Goal: Task Accomplishment & Management: Complete application form

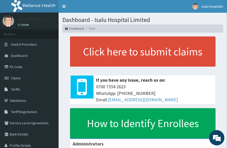
click at [202, 15] on section "Dashboard - Isalu Hospital Limited Dashboard Here" at bounding box center [143, 23] width 169 height 20
click at [21, 68] on link "PA Code" at bounding box center [29, 66] width 59 height 11
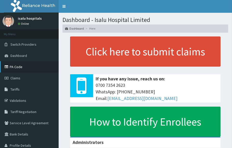
click at [25, 66] on link "PA Code" at bounding box center [29, 66] width 59 height 11
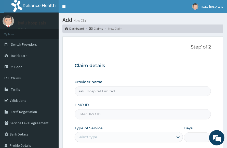
click at [175, 57] on div "Step 1 of 2 Claim details Provider Name Isalu Hospital Limited HMO ID Type of S…" at bounding box center [143, 104] width 137 height 121
click at [127, 115] on input "HMO ID" at bounding box center [143, 114] width 137 height 10
paste input "DDO/10008/D"
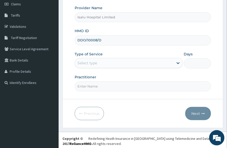
scroll to position [75, 0]
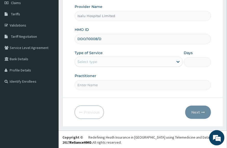
type input "DDO/10008/D"
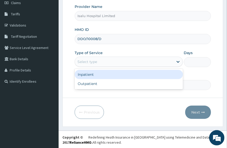
click at [96, 60] on div "Select type" at bounding box center [88, 61] width 20 height 5
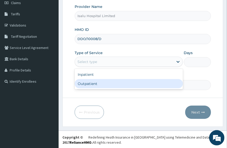
click at [98, 80] on div "Outpatient" at bounding box center [129, 83] width 108 height 9
type input "1"
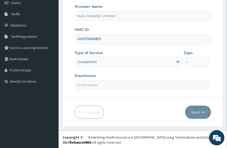
drag, startPoint x: 179, startPoint y: 81, endPoint x: 95, endPoint y: 83, distance: 83.2
click at [177, 81] on input "Practitioner" at bounding box center [143, 85] width 137 height 10
type input "DR"
click at [196, 115] on button "Next" at bounding box center [199, 112] width 26 height 13
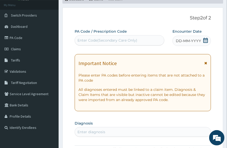
scroll to position [0, 0]
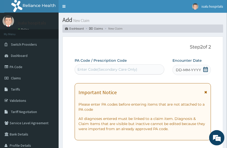
click at [97, 70] on div "Enter Code(Secondary Care Only)" at bounding box center [108, 69] width 60 height 5
paste input "PA/413B45"
type input "PA/413B45"
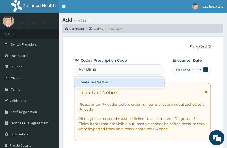
click at [90, 80] on div "Create "PA/413B45"" at bounding box center [120, 82] width 90 height 9
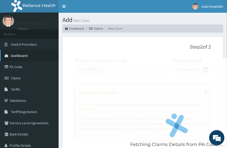
scroll to position [157, 0]
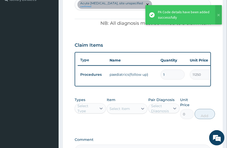
click at [172, 50] on div "Claim Items" at bounding box center [143, 44] width 137 height 13
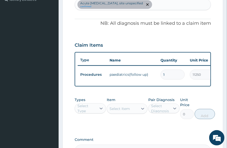
click at [179, 30] on div "PA Code / Prescription Code PA/413B45 Encounter Date 09-10-2025 Important Notic…" at bounding box center [143, 29] width 137 height 257
click at [178, 47] on div "Claim Items" at bounding box center [143, 44] width 137 height 13
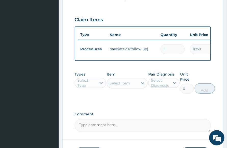
scroll to position [221, 0]
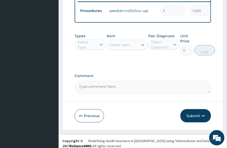
click at [85, 47] on div "Select Type" at bounding box center [87, 45] width 19 height 10
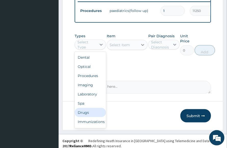
click at [91, 117] on div "Drugs" at bounding box center [90, 112] width 31 height 9
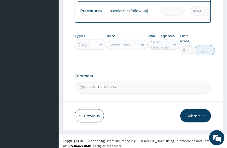
click at [144, 78] on label "Comment" at bounding box center [143, 76] width 137 height 4
click at [144, 81] on textarea "Comment" at bounding box center [143, 87] width 137 height 13
click at [178, 78] on label "Comment" at bounding box center [143, 76] width 137 height 4
click at [178, 81] on textarea "Comment" at bounding box center [143, 87] width 137 height 13
click at [168, 66] on div "Types Drugs Item Select Item Pair Diagnosis Select Diagnosis Unit Price 0 Add" at bounding box center [143, 48] width 137 height 35
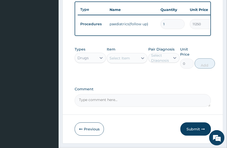
scroll to position [189, 0]
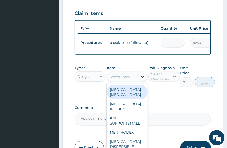
click at [138, 81] on div at bounding box center [142, 76] width 9 height 9
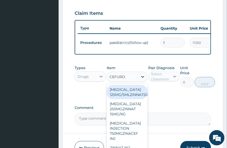
type input "CEFUROX"
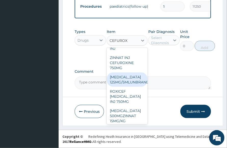
scroll to position [64, 0]
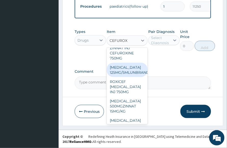
click at [130, 68] on div "CEFUROXIME 125MG/5MLUNBRANDED100ML" at bounding box center [127, 70] width 41 height 14
type input "6138.72021484375"
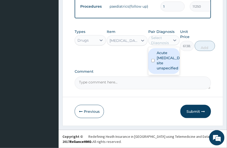
click at [159, 40] on div "Select Diagnosis" at bounding box center [160, 40] width 19 height 10
click at [166, 68] on label "Acute upper respiratory infection, site unspecified" at bounding box center [169, 60] width 25 height 20
checkbox input "true"
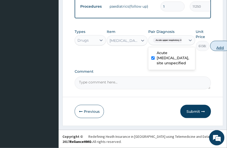
click at [218, 45] on button "Add" at bounding box center [221, 46] width 20 height 10
type input "0"
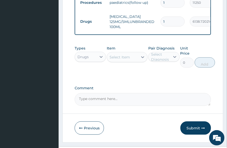
click at [122, 60] on div "Select Item" at bounding box center [120, 57] width 20 height 5
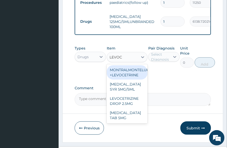
type input "LEVOCE"
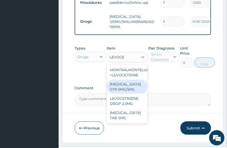
click at [139, 94] on div "[MEDICAL_DATA] SYR 5MG/5ML" at bounding box center [127, 87] width 41 height 14
type input "3818.072265625"
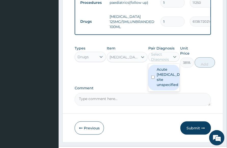
click at [165, 61] on div "Select Diagnosis" at bounding box center [160, 57] width 19 height 10
click at [165, 84] on label "Acute upper respiratory infection, site unspecified" at bounding box center [169, 77] width 25 height 20
checkbox input "true"
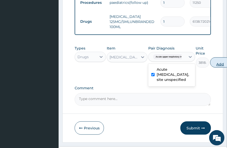
click at [220, 64] on button "Add" at bounding box center [221, 62] width 20 height 10
type input "0"
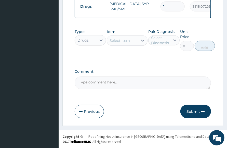
drag, startPoint x: 193, startPoint y: 111, endPoint x: 190, endPoint y: 114, distance: 5.2
click at [194, 111] on button "Submit" at bounding box center [196, 111] width 31 height 13
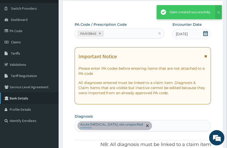
scroll to position [268, 0]
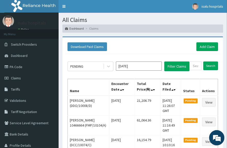
click at [147, 93] on th "Total Price(₦)" at bounding box center [148, 87] width 26 height 17
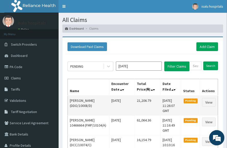
drag, startPoint x: 131, startPoint y: 99, endPoint x: 160, endPoint y: 102, distance: 28.7
click at [160, 102] on tr "Adetola Ademola (DDO/10008/D) Thu Oct 09 2025 21,206.79 Wed, 15 Oct 2025 11:26:…" at bounding box center [143, 106] width 151 height 20
drag, startPoint x: 155, startPoint y: 102, endPoint x: 136, endPoint y: 103, distance: 19.2
click at [155, 102] on td "21,206.79" at bounding box center [148, 106] width 26 height 20
click at [135, 101] on td "21,206.79" at bounding box center [148, 106] width 26 height 20
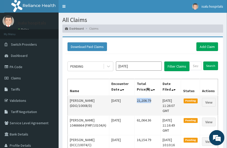
drag, startPoint x: 135, startPoint y: 101, endPoint x: 150, endPoint y: 100, distance: 15.3
click at [151, 100] on td "21,206.79" at bounding box center [148, 106] width 26 height 20
copy td "21,206.79"
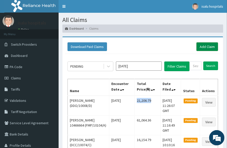
click at [208, 51] on link "Add Claim" at bounding box center [208, 46] width 22 height 9
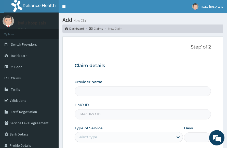
type input "Isalu Hospital Limited"
click at [177, 67] on h3 "Claim details" at bounding box center [143, 66] width 137 height 6
click at [108, 117] on input "HMO ID" at bounding box center [143, 114] width 137 height 10
paste input "DDO/10013/A"
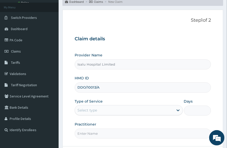
scroll to position [64, 0]
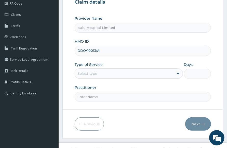
type input "DDO/10013/A"
click at [100, 75] on div "Select type" at bounding box center [124, 73] width 99 height 8
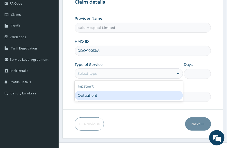
click at [96, 96] on div "Outpatient" at bounding box center [129, 95] width 108 height 9
type input "1"
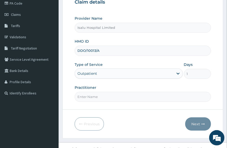
drag, startPoint x: 188, startPoint y: 92, endPoint x: 150, endPoint y: 105, distance: 41.2
click at [187, 93] on input "Practitioner" at bounding box center [143, 97] width 137 height 10
paste input "LATEEFAT AYODELE"
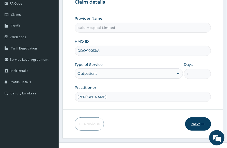
type input "LATEEFAT AYODELE"
click at [192, 123] on button "Next" at bounding box center [199, 123] width 26 height 13
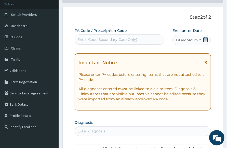
scroll to position [0, 0]
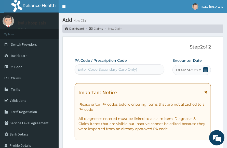
drag, startPoint x: 110, startPoint y: 61, endPoint x: 107, endPoint y: 72, distance: 11.3
click at [109, 63] on label "PA Code / Prescription Code" at bounding box center [101, 60] width 52 height 5
click at [107, 72] on div "Enter Code(Secondary Care Only)" at bounding box center [119, 69] width 89 height 8
paste input "PA/B50D0B"
type input "PA/B50D0B"
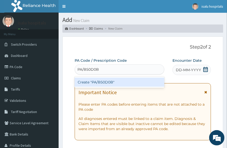
click at [111, 83] on div "Create "PA/B50D0B"" at bounding box center [120, 82] width 90 height 9
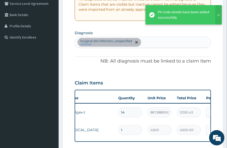
scroll to position [0, 119]
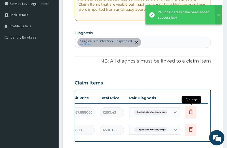
click at [191, 112] on icon at bounding box center [191, 112] width 6 height 6
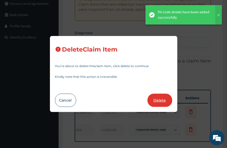
click at [161, 102] on button "Delete" at bounding box center [160, 100] width 25 height 13
type input "1"
type input "4500"
type input "4500.00"
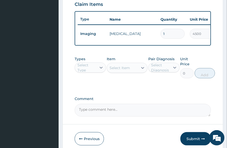
scroll to position [229, 0]
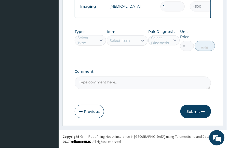
click at [196, 110] on button "Submit" at bounding box center [196, 111] width 31 height 13
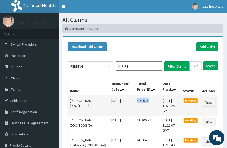
drag, startPoint x: 135, startPoint y: 101, endPoint x: 150, endPoint y: 99, distance: 14.6
click at [150, 99] on td "4,500.00" at bounding box center [148, 106] width 26 height 20
copy td "4,500.00"
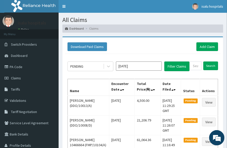
drag, startPoint x: 161, startPoint y: 47, endPoint x: 98, endPoint y: 1, distance: 77.6
click at [159, 46] on div "Download Paid Claims Add Claim" at bounding box center [143, 46] width 151 height 9
click at [207, 44] on link "Add Claim" at bounding box center [208, 46] width 22 height 9
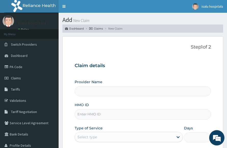
type input "Isalu Hospital Limited"
click at [188, 108] on div "HMO ID" at bounding box center [143, 110] width 137 height 17
click at [135, 114] on input "HMO ID" at bounding box center [143, 114] width 137 height 10
paste input "DDO/10013/C"
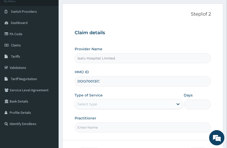
scroll to position [75, 0]
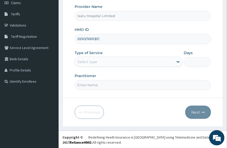
type input "DDO/10013/C"
click at [109, 58] on div "Select type" at bounding box center [124, 62] width 99 height 8
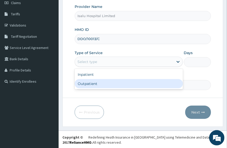
click at [106, 84] on div "Outpatient" at bounding box center [129, 83] width 108 height 9
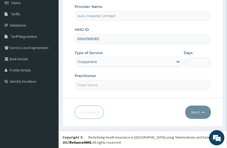
type input "1"
click at [197, 95] on form "Step 1 of 2 Claim details Provider Name Isalu Hospital Limited HMO ID DDO/10013…" at bounding box center [143, 44] width 161 height 166
click at [137, 87] on input "Practitioner" at bounding box center [143, 85] width 137 height 10
paste input "DR ABALIHE UCHENNA"
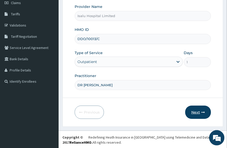
type input "DR ABALIHE UCHENNA"
click at [192, 110] on button "Next" at bounding box center [199, 112] width 26 height 13
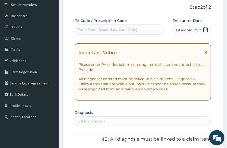
scroll to position [0, 0]
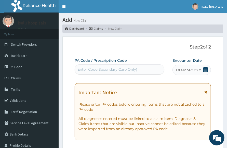
click at [108, 65] on div "Enter Code(Secondary Care Only)" at bounding box center [120, 69] width 90 height 10
paste input "PA/B581EB"
type input "PA/B581EB"
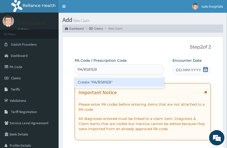
click at [119, 79] on div "Create "PA/B581EB"" at bounding box center [120, 82] width 90 height 9
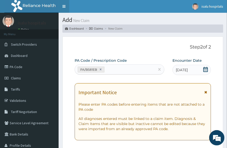
scroll to position [157, 0]
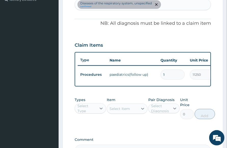
click at [175, 129] on div "Types Select Type Item Select Item Pair Diagnosis Select Diagnosis Unit Price 0…" at bounding box center [143, 112] width 137 height 35
click at [93, 114] on div "Select Type" at bounding box center [87, 108] width 19 height 10
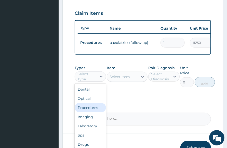
scroll to position [22, 0]
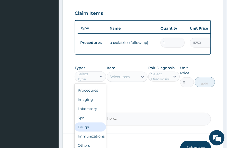
click at [93, 125] on div "Drugs" at bounding box center [90, 127] width 31 height 9
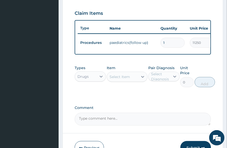
click at [133, 81] on div "Select Item" at bounding box center [122, 77] width 31 height 8
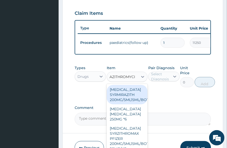
type input "AZITHROMYCIN"
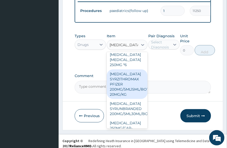
scroll to position [32, 0]
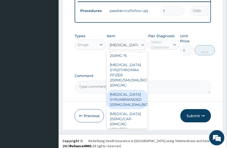
click at [137, 108] on div "AZITHROMYCIN SYRUNBRANDED 200MG/5ML30ML/BOTTLE" at bounding box center [127, 99] width 41 height 19
type input "3386.8798828125"
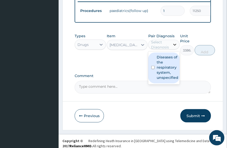
click at [172, 48] on div at bounding box center [175, 44] width 9 height 9
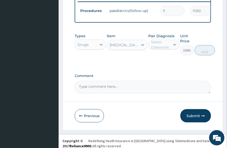
click at [175, 78] on label "Comment" at bounding box center [143, 76] width 137 height 4
click at [175, 81] on textarea "Comment" at bounding box center [143, 87] width 137 height 13
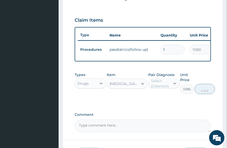
scroll to position [125, 0]
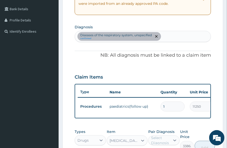
click at [171, 31] on div "Diseases of the respiratory system, unspecified confirmed" at bounding box center [143, 36] width 136 height 11
type input "MALARIA"
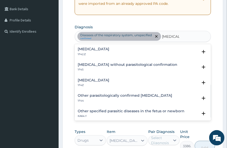
click at [115, 82] on div "Malaria, unspecified 1F4Z" at bounding box center [143, 82] width 130 height 9
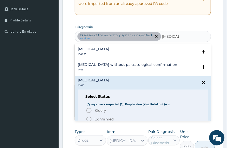
click at [105, 118] on p "Confirmed" at bounding box center [104, 119] width 19 height 5
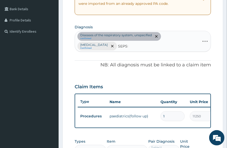
type input "SEPSIS"
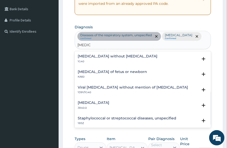
click at [119, 58] on div "Sepsis without septic shock 1G40" at bounding box center [118, 58] width 80 height 9
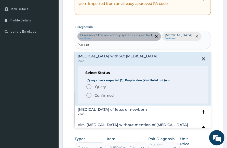
click at [93, 94] on span "Confirmed" at bounding box center [143, 95] width 115 height 6
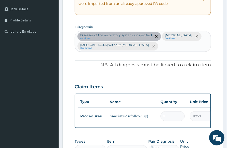
click at [150, 78] on div "PA Code / Prescription Code PA/B581EB Encounter Date 09-10-2025 Important Notic…" at bounding box center [143, 66] width 137 height 266
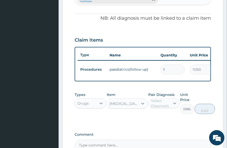
scroll to position [221, 0]
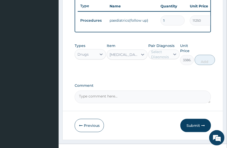
click at [166, 59] on div "Select Diagnosis" at bounding box center [160, 54] width 19 height 10
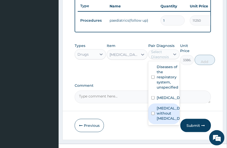
click at [169, 121] on label "Sepsis without septic shock" at bounding box center [169, 113] width 25 height 15
checkbox input "true"
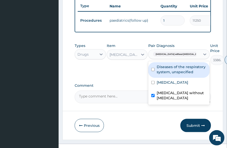
drag, startPoint x: 169, startPoint y: 77, endPoint x: 181, endPoint y: 79, distance: 12.1
click at [170, 75] on label "Diseases of the respiratory system, unspecified" at bounding box center [182, 69] width 50 height 10
checkbox input "true"
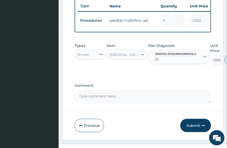
type input "0"
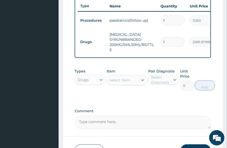
click at [180, 121] on textarea "Comment" at bounding box center [143, 122] width 137 height 13
click at [117, 83] on div "Select Item" at bounding box center [120, 80] width 20 height 5
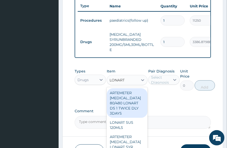
type input "LONART D"
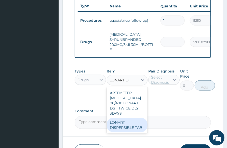
click at [126, 123] on div "LONART DISPERSIBLE TAB" at bounding box center [127, 125] width 41 height 14
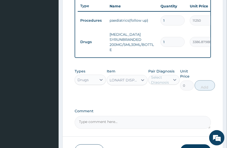
type input "86.23137664794922"
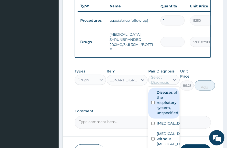
click at [159, 83] on div "Select Diagnosis" at bounding box center [160, 80] width 19 height 10
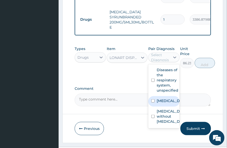
scroll to position [264, 0]
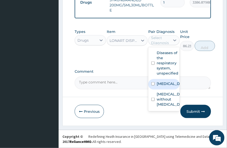
click at [167, 86] on label "Malaria, unspecified" at bounding box center [169, 83] width 25 height 5
checkbox input "true"
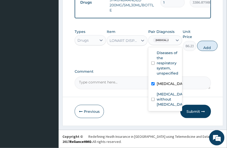
click at [213, 46] on button "Add" at bounding box center [208, 46] width 20 height 10
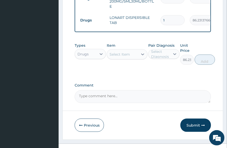
type input "0"
drag, startPoint x: 167, startPoint y: 22, endPoint x: 152, endPoint y: 22, distance: 15.1
click at [154, 22] on tr "Drugs LONART DISPERSIBLE TAB 1 86.23137664794922 86.23 Malaria, unspecified Del…" at bounding box center [203, 20] width 250 height 18
type input "6"
type input "517.39"
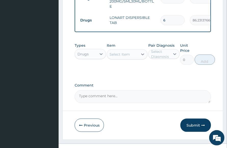
type input "6"
click at [134, 58] on div "Select Item" at bounding box center [122, 54] width 31 height 8
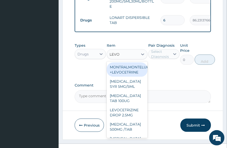
type input "LEVOC"
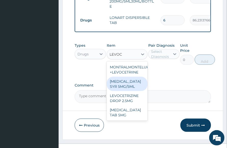
click at [141, 91] on div "LEVOCETIRIZINE SYR 5MG/5ML" at bounding box center [127, 84] width 41 height 14
type input "3818.072265625"
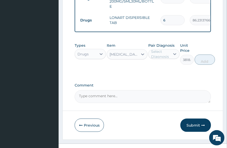
click at [169, 57] on div "Select Diagnosis" at bounding box center [160, 54] width 19 height 10
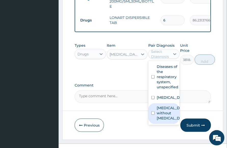
click at [166, 121] on label "Sepsis without septic shock" at bounding box center [169, 112] width 25 height 15
checkbox input "true"
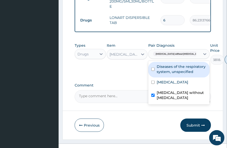
click at [176, 74] on label "Diseases of the respiratory system, unspecified" at bounding box center [182, 69] width 50 height 10
checkbox input "true"
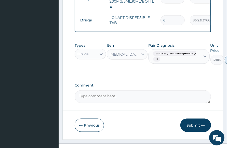
drag, startPoint x: 215, startPoint y: 63, endPoint x: 200, endPoint y: 73, distance: 18.4
type input "0"
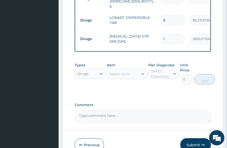
click at [170, 107] on label "Comment" at bounding box center [143, 105] width 137 height 4
click at [170, 110] on textarea "Comment" at bounding box center [143, 116] width 137 height 13
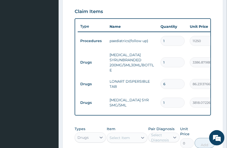
click at [184, 120] on div "PA Code / Prescription Code PA/B581EB Encounter Date 09-10-2025 Important Notic…" at bounding box center [143, 21] width 137 height 329
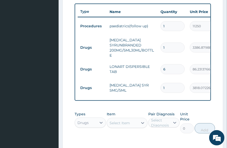
scroll to position [296, 0]
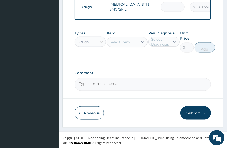
click at [97, 45] on div at bounding box center [101, 41] width 9 height 9
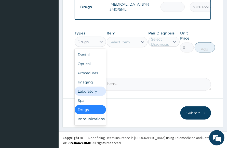
click at [99, 95] on div "Laboratory" at bounding box center [90, 91] width 31 height 9
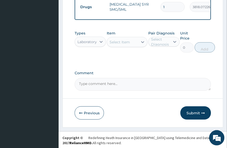
drag, startPoint x: 163, startPoint y: 72, endPoint x: 138, endPoint y: 72, distance: 24.5
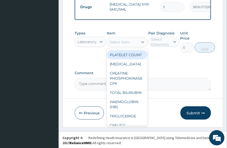
click at [131, 46] on div "Select Item" at bounding box center [122, 42] width 31 height 8
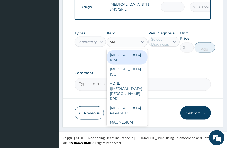
type input "MAL"
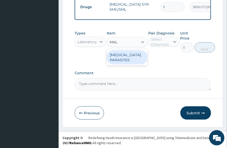
click at [138, 59] on div "MALARIA PARASITES" at bounding box center [127, 57] width 41 height 14
type input "2500"
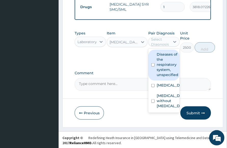
click at [164, 47] on div "Select Diagnosis" at bounding box center [160, 42] width 19 height 10
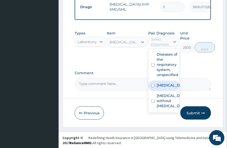
drag, startPoint x: 173, startPoint y: 92, endPoint x: 181, endPoint y: 87, distance: 9.9
click at [174, 88] on label "Malaria, unspecified" at bounding box center [169, 85] width 25 height 5
checkbox input "true"
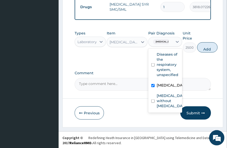
click at [207, 52] on button "Add" at bounding box center [208, 47] width 20 height 10
type input "0"
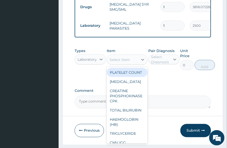
click at [128, 61] on div "Select Item" at bounding box center [120, 59] width 20 height 5
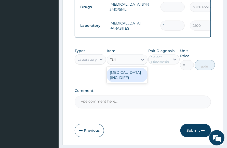
type input "FULL"
click at [136, 80] on div "FULL BLOOD COUNT (INC. DIFF)" at bounding box center [127, 75] width 41 height 14
type input "4341.60009765625"
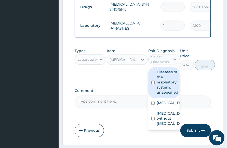
click at [165, 65] on div "Select Diagnosis" at bounding box center [160, 59] width 19 height 10
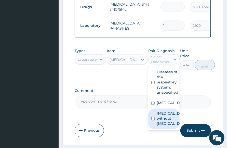
click at [163, 126] on label "Sepsis without septic shock" at bounding box center [169, 118] width 25 height 15
checkbox input "true"
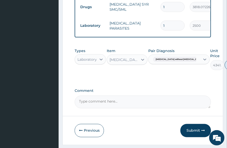
type input "0"
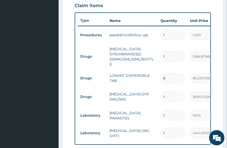
scroll to position [201, 0]
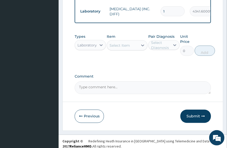
drag, startPoint x: 197, startPoint y: 120, endPoint x: 182, endPoint y: 127, distance: 16.0
click at [197, 120] on button "Submit" at bounding box center [196, 116] width 31 height 13
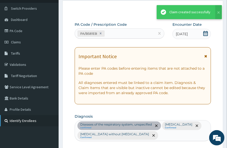
scroll to position [328, 0]
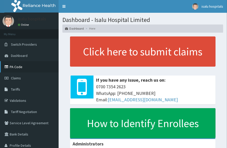
click at [24, 67] on link "PA Code" at bounding box center [29, 66] width 59 height 11
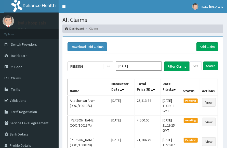
click at [169, 48] on div "Download Paid Claims Add Claim" at bounding box center [143, 46] width 151 height 9
click at [66, 5] on link "Toggle navigation" at bounding box center [64, 6] width 11 height 13
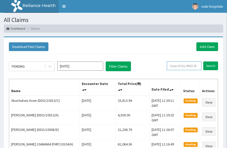
click at [188, 67] on input "text" at bounding box center [184, 66] width 35 height 9
paste input "DDO/10013/C"
click at [167, 63] on input "DDO/10013/C" at bounding box center [177, 66] width 30 height 9
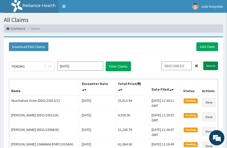
type input "DDO/10013/C"
click at [211, 66] on input "Search" at bounding box center [211, 66] width 15 height 9
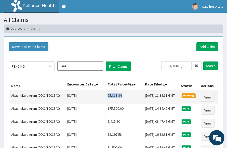
drag, startPoint x: 100, startPoint y: 95, endPoint x: 119, endPoint y: 94, distance: 19.2
click at [119, 94] on td "25,813.94" at bounding box center [125, 97] width 38 height 13
copy td "25,813.94"
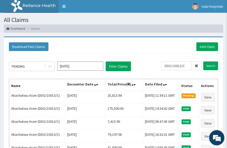
click at [154, 68] on div "PENDING Oct 2025 Filter Claims" at bounding box center [85, 67] width 153 height 10
drag, startPoint x: 212, startPoint y: 44, endPoint x: 208, endPoint y: 47, distance: 4.9
click at [212, 44] on link "Add Claim" at bounding box center [208, 46] width 22 height 9
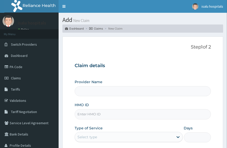
click at [90, 117] on input "HMO ID" at bounding box center [143, 114] width 137 height 10
paste input "EEM/10004/A"
type input "EEM/10004/A"
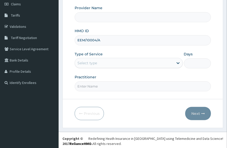
scroll to position [75, 0]
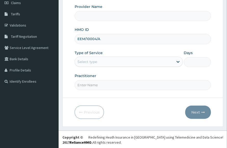
type input "Isalu Hospital Limited"
type input "EEM/10004/A"
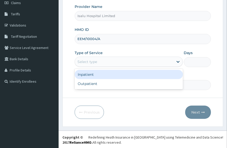
click at [112, 65] on div "Select type" at bounding box center [124, 62] width 99 height 8
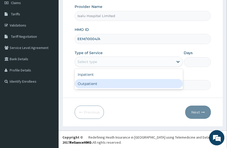
click at [105, 85] on div "Outpatient" at bounding box center [129, 83] width 108 height 9
type input "1"
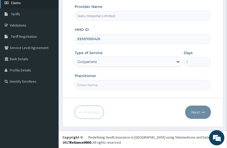
scroll to position [0, 0]
click at [172, 82] on input "Practitioner" at bounding box center [143, 85] width 137 height 10
paste input "Omolade Ann Olomo"
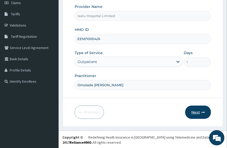
type input "Omolade Ann Olomo"
click at [199, 113] on button "Next" at bounding box center [199, 112] width 26 height 13
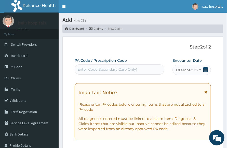
click at [100, 64] on div "PA Code / Prescription Code Enter Code(Secondary Care Only)" at bounding box center [120, 66] width 90 height 17
click at [97, 66] on div "Enter Code(Secondary Care Only)" at bounding box center [119, 69] width 89 height 8
paste input "PA/FEB1ED"
type input "PA/FEB1ED"
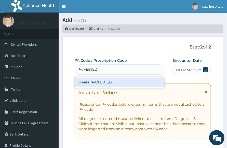
click at [114, 83] on div "Create "PA/FEB1ED"" at bounding box center [120, 82] width 90 height 9
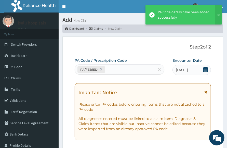
scroll to position [175, 0]
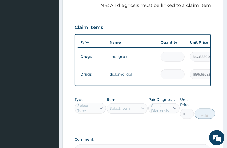
click at [160, 77] on td "1" at bounding box center [172, 74] width 29 height 15
drag, startPoint x: 90, startPoint y: 113, endPoint x: 99, endPoint y: 104, distance: 13.0
click at [90, 113] on div "Select Type" at bounding box center [87, 108] width 19 height 10
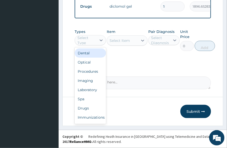
scroll to position [247, 0]
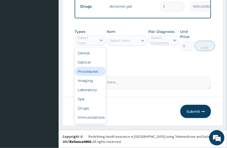
click at [100, 72] on div "Procedures" at bounding box center [90, 71] width 31 height 9
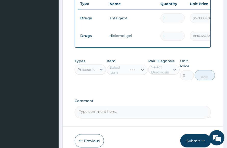
scroll to position [183, 0]
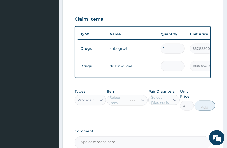
click at [179, 118] on div "Types Procedures Item Select Item Pair Diagnosis Select Diagnosis Unit Price 0 …" at bounding box center [143, 103] width 137 height 35
click at [136, 102] on div "Select Item" at bounding box center [127, 100] width 41 height 10
click at [134, 103] on div "Select Item" at bounding box center [127, 100] width 41 height 10
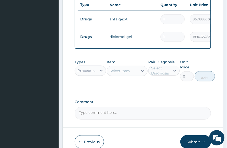
scroll to position [247, 0]
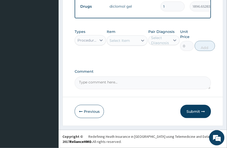
click at [127, 42] on div "Select Item" at bounding box center [120, 40] width 20 height 5
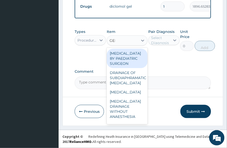
type input "GENE"
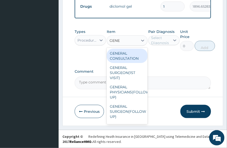
drag, startPoint x: 124, startPoint y: 54, endPoint x: 150, endPoint y: 52, distance: 25.6
click at [125, 54] on div "GENERAL CONSULTATION" at bounding box center [127, 56] width 41 height 14
type input "3150"
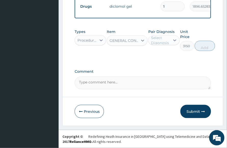
click at [162, 38] on div "Select Diagnosis" at bounding box center [160, 40] width 19 height 10
click at [171, 55] on label "Chest pain, unspecified" at bounding box center [169, 52] width 25 height 5
checkbox input "true"
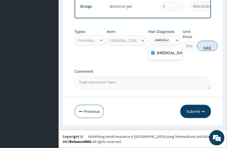
click at [218, 47] on button "Add" at bounding box center [208, 46] width 20 height 10
type input "0"
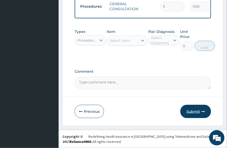
click at [194, 113] on button "Submit" at bounding box center [196, 111] width 31 height 13
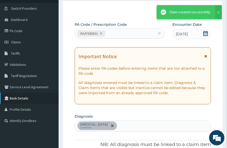
scroll to position [265, 0]
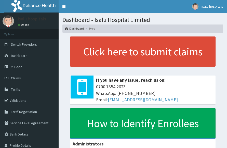
click at [18, 66] on link "PA Code" at bounding box center [29, 66] width 59 height 11
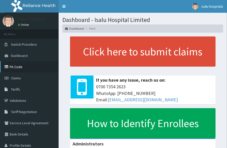
click at [16, 66] on link "PA Code" at bounding box center [29, 66] width 59 height 11
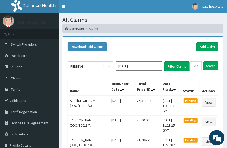
click at [179, 46] on div "Download Paid Claims Add Claim" at bounding box center [143, 46] width 151 height 9
click at [67, 8] on link "Toggle navigation" at bounding box center [64, 6] width 11 height 13
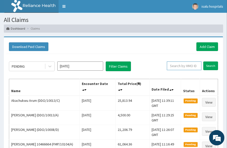
click at [173, 66] on input "text" at bounding box center [184, 66] width 35 height 9
paste input "EEM/10004/A"
click at [172, 67] on input "EEM/10004/A" at bounding box center [177, 66] width 30 height 9
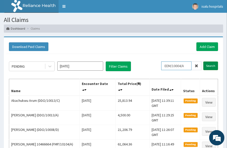
type input "EEM/10004/A"
click at [209, 64] on input "Search" at bounding box center [211, 66] width 15 height 9
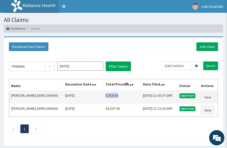
drag, startPoint x: 95, startPoint y: 93, endPoint x: 107, endPoint y: 96, distance: 12.0
click at [118, 95] on td "5,914.54" at bounding box center [123, 97] width 38 height 13
copy td "5,914.54"
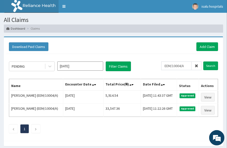
click at [176, 135] on div "PENDING Oct 2025 Filter Claims EEM/10004/A Search Name Encounter Date Total Pri…" at bounding box center [113, 96] width 215 height 84
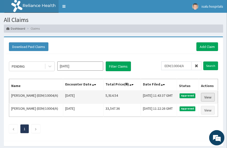
click at [210, 98] on link "View" at bounding box center [208, 97] width 14 height 9
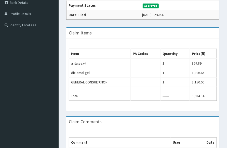
scroll to position [177, 0]
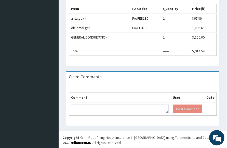
click at [186, 74] on div "Claim Comments" at bounding box center [142, 77] width 153 height 10
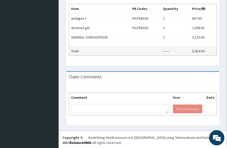
scroll to position [0, 0]
click at [181, 46] on td "------" at bounding box center [175, 50] width 29 height 9
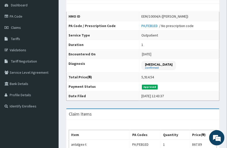
scroll to position [49, 0]
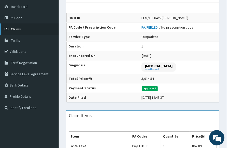
click at [17, 30] on span "Claims" at bounding box center [16, 29] width 10 height 5
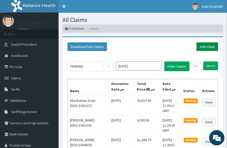
click at [207, 48] on link "Add Claim" at bounding box center [208, 46] width 22 height 9
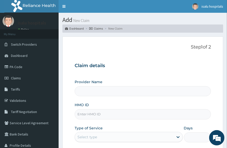
type input "Isalu Hospital Limited"
click at [155, 107] on div "HMO ID" at bounding box center [143, 110] width 137 height 17
click at [96, 110] on input "HMO ID" at bounding box center [143, 114] width 137 height 10
paste input "EEM/10004/A"
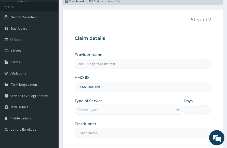
scroll to position [64, 0]
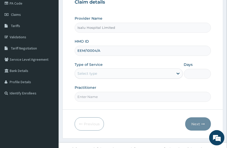
type input "EEM/10004/A"
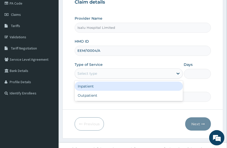
click at [109, 72] on div "Select type" at bounding box center [124, 73] width 99 height 8
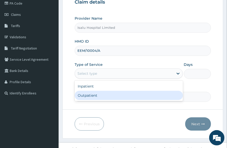
click at [103, 95] on div "Outpatient" at bounding box center [129, 95] width 108 height 9
type input "1"
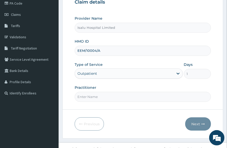
click at [152, 101] on form "Step 1 of 2 Claim details Provider Name Isalu Hospital Limited HMO ID EEM/10004…" at bounding box center [143, 56] width 161 height 166
click at [96, 93] on input "Practitioner" at bounding box center [143, 97] width 137 height 10
paste input "Omolade [PERSON_NAME]"
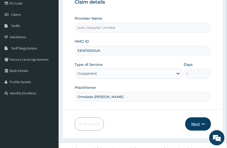
type input "Omolade [PERSON_NAME]"
click at [203, 125] on button "Next" at bounding box center [199, 123] width 26 height 13
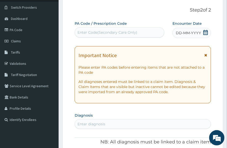
scroll to position [0, 0]
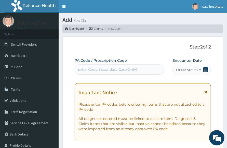
click at [160, 16] on section "Add New Claim Dashboard Claims New Claim" at bounding box center [143, 23] width 169 height 20
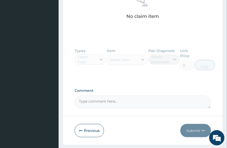
scroll to position [248, 0]
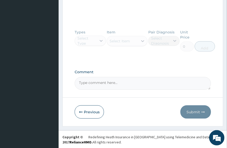
drag, startPoint x: 103, startPoint y: 87, endPoint x: 100, endPoint y: 86, distance: 2.7
click at [102, 87] on textarea "Comment" at bounding box center [143, 83] width 137 height 13
paste textarea "PA/FEB1ED"
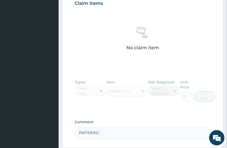
scroll to position [152, 0]
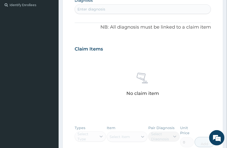
type textarea "PA/FEB1ED"
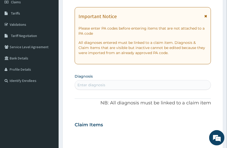
scroll to position [56, 0]
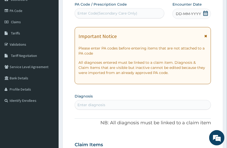
click at [123, 110] on div "PA Code / Prescription Code Enter Code(Secondary Care Only) Encounter Date DD-M…" at bounding box center [143, 142] width 137 height 280
click at [123, 105] on div "Enter diagnosis" at bounding box center [143, 105] width 136 height 8
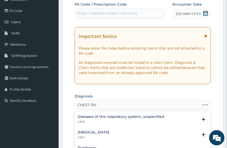
type input "[MEDICAL_DATA]"
click at [105, 116] on h4 "[MEDICAL_DATA]" at bounding box center [94, 117] width 32 height 4
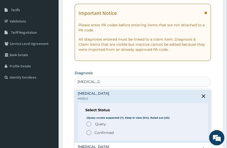
scroll to position [120, 0]
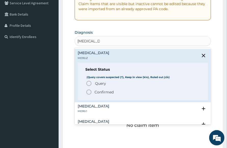
click at [104, 90] on p "Confirmed" at bounding box center [104, 92] width 19 height 5
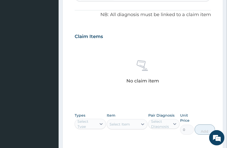
scroll to position [249, 0]
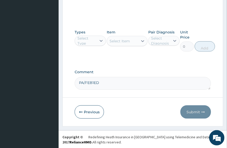
click at [93, 40] on div "Select Type" at bounding box center [87, 41] width 19 height 10
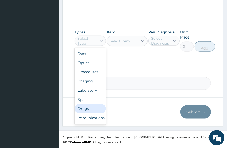
click at [82, 108] on div "Drugs" at bounding box center [90, 108] width 31 height 9
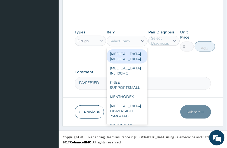
click at [127, 42] on div "Select Item" at bounding box center [120, 41] width 20 height 5
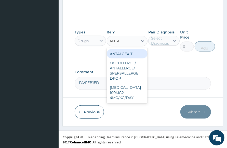
type input "ANTAL"
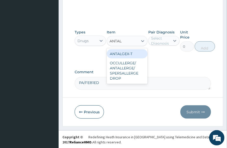
drag, startPoint x: 132, startPoint y: 52, endPoint x: 135, endPoint y: 52, distance: 2.6
click at [133, 52] on div "ANTALGEX-T" at bounding box center [127, 53] width 41 height 9
type input "867.8880004882812"
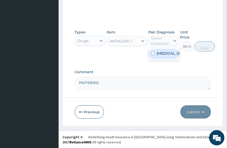
click at [159, 42] on div "Select Diagnosis" at bounding box center [160, 41] width 19 height 10
click at [169, 54] on label "Chest pain, unspecified" at bounding box center [169, 53] width 25 height 5
checkbox input "true"
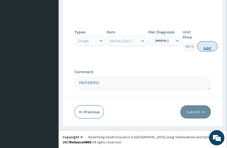
click at [217, 47] on button "Add" at bounding box center [208, 46] width 20 height 10
type input "0"
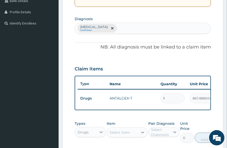
scroll to position [99, 0]
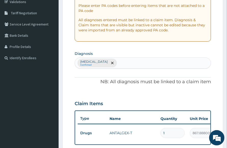
drag, startPoint x: 162, startPoint y: 133, endPoint x: 191, endPoint y: 92, distance: 50.3
click at [191, 92] on div "PA Code / Prescription Code Enter Code(Secondary Care Only) Encounter Date DD-M…" at bounding box center [143, 87] width 137 height 257
drag, startPoint x: 167, startPoint y: 131, endPoint x: 148, endPoint y: 136, distance: 19.7
click at [148, 136] on tr "Drugs ANTALGEX-T 1 867.8880004882812 867.89 Chest pain, unspecified Delete" at bounding box center [203, 133] width 250 height 18
type input "9"
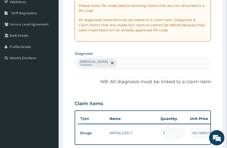
type input "7810.99"
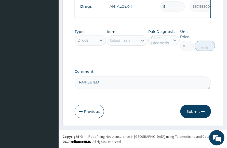
type input "9"
click at [192, 112] on button "Submit" at bounding box center [196, 111] width 31 height 13
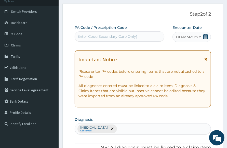
scroll to position [0, 0]
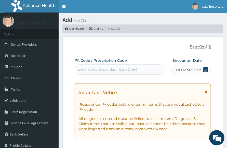
click at [205, 68] on icon at bounding box center [205, 69] width 5 height 5
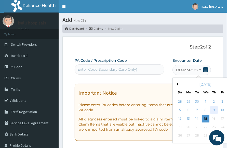
click at [211, 111] on div "9" at bounding box center [215, 110] width 8 height 8
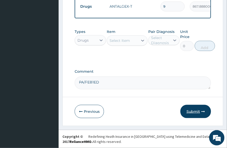
click at [197, 108] on button "Submit" at bounding box center [196, 111] width 31 height 13
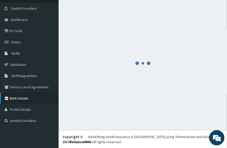
scroll to position [229, 0]
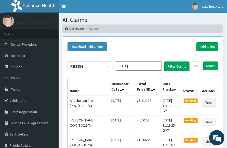
click at [172, 46] on div "Download Paid Claims Add Claim" at bounding box center [143, 46] width 151 height 9
click at [64, 9] on link "Toggle navigation" at bounding box center [64, 6] width 11 height 13
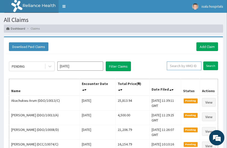
click at [188, 67] on input "text" at bounding box center [184, 66] width 35 height 9
paste input "EEM/10004/A"
click at [171, 67] on input "EEM/10004/A" at bounding box center [177, 66] width 30 height 9
type input "EEM/10004/A"
click at [213, 65] on input "Search" at bounding box center [211, 66] width 15 height 9
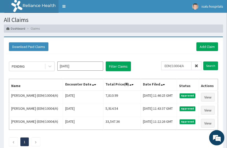
click at [166, 51] on div "Download Paid Claims Add Claim" at bounding box center [113, 47] width 215 height 14
click at [210, 44] on link "Add Claim" at bounding box center [208, 46] width 22 height 9
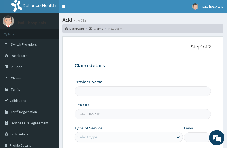
type input "Isalu Hospital Limited"
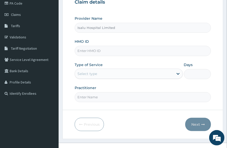
click at [103, 52] on input "HMO ID" at bounding box center [143, 51] width 137 height 10
paste input "EIS/11527/A"
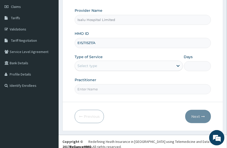
scroll to position [76, 0]
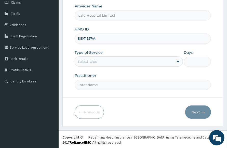
type input "EIS/11527/A"
click at [110, 62] on div "Select type" at bounding box center [124, 61] width 99 height 8
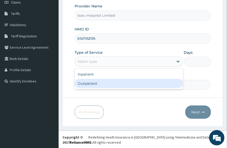
click at [95, 81] on div "Outpatient" at bounding box center [129, 83] width 108 height 9
type input "1"
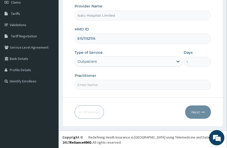
click at [169, 94] on form "Step 1 of 2 Claim details Provider Name Isalu Hospital Limited HMO ID EIS/11527…" at bounding box center [143, 44] width 161 height 166
click at [121, 84] on input "Practitioner" at bounding box center [143, 85] width 137 height 10
paste input "DR OLABISI FAREEDAH"
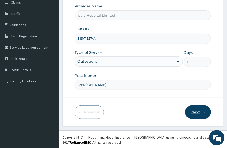
type input "DR OLABISI FAREEDAH"
click at [196, 108] on button "Next" at bounding box center [199, 111] width 26 height 13
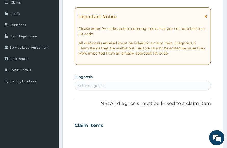
drag, startPoint x: 161, startPoint y: 72, endPoint x: 131, endPoint y: 65, distance: 30.1
click at [152, 71] on div "PA Code / Prescription Code Enter Code(Secondary Care Only) Encounter Date DD-M…" at bounding box center [143, 122] width 137 height 280
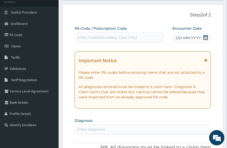
scroll to position [0, 0]
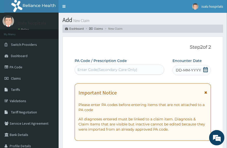
drag, startPoint x: 95, startPoint y: 70, endPoint x: 90, endPoint y: 73, distance: 6.3
click at [95, 71] on div "Enter Code(Secondary Care Only)" at bounding box center [108, 69] width 60 height 5
paste input "PA/8ED586"
type input "PA/8ED586"
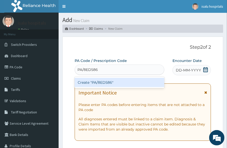
click at [100, 83] on div "Create "PA/8ED586"" at bounding box center [120, 82] width 90 height 9
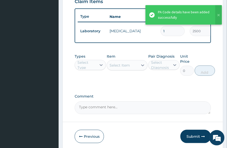
scroll to position [230, 0]
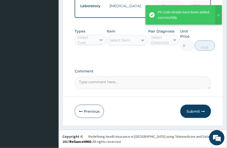
click at [96, 37] on div "Select Type" at bounding box center [86, 40] width 22 height 8
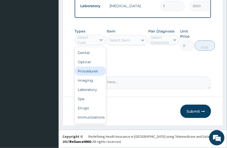
click at [90, 72] on div "Procedures" at bounding box center [90, 70] width 31 height 9
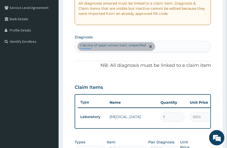
scroll to position [102, 0]
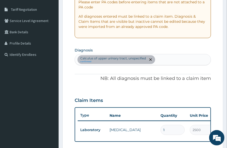
click at [165, 60] on div "Calculus of upper urinary tract, unspecified confirmed" at bounding box center [143, 59] width 136 height 11
type input "[MEDICAL_DATA]"
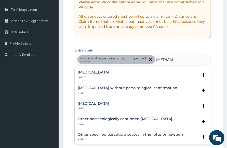
click at [106, 102] on h4 "[MEDICAL_DATA]" at bounding box center [94, 103] width 32 height 4
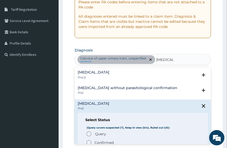
click at [103, 140] on p "Confirmed" at bounding box center [104, 142] width 19 height 5
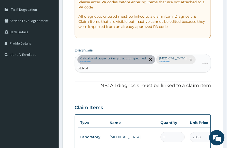
type input "SEPSIS"
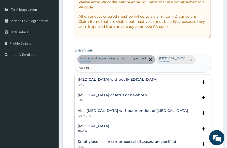
click at [109, 84] on p "1G40" at bounding box center [118, 85] width 80 height 4
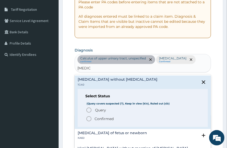
click at [93, 118] on span "Confirmed" at bounding box center [143, 118] width 115 height 6
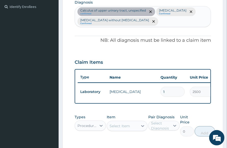
scroll to position [230, 0]
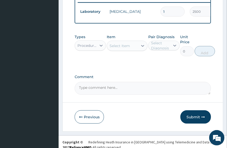
click at [198, 78] on label "Comment" at bounding box center [143, 77] width 137 height 4
click at [198, 82] on textarea "Comment" at bounding box center [143, 88] width 137 height 13
click at [131, 50] on div "Select Item" at bounding box center [122, 46] width 31 height 8
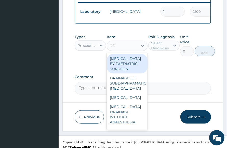
type input "GENE"
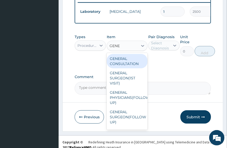
click at [126, 64] on div "GENERAL CONSULTATION" at bounding box center [127, 61] width 41 height 14
type input "3150"
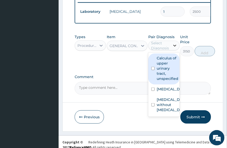
click at [179, 50] on div at bounding box center [175, 45] width 9 height 9
click at [166, 66] on label "Calculus of upper urinary tract, unspecified" at bounding box center [168, 68] width 22 height 26
checkbox input "true"
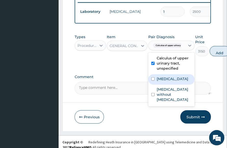
click at [167, 81] on label "Malaria, unspecified" at bounding box center [173, 78] width 32 height 5
checkbox input "true"
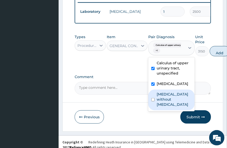
click at [172, 105] on label "Sepsis without septic shock" at bounding box center [174, 98] width 35 height 15
checkbox input "true"
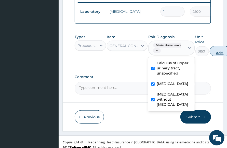
click at [222, 55] on button "Add" at bounding box center [220, 51] width 20 height 10
type input "0"
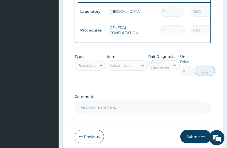
click at [91, 68] on div "Procedures" at bounding box center [88, 65] width 20 height 5
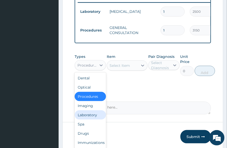
click at [96, 117] on div "Laboratory" at bounding box center [90, 114] width 31 height 9
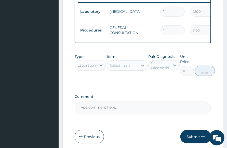
click at [140, 70] on div "Select Item" at bounding box center [127, 65] width 41 height 10
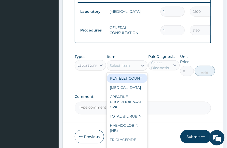
click at [137, 69] on div "Select Item" at bounding box center [122, 65] width 31 height 8
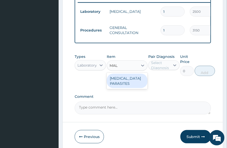
type input "MALA"
click at [133, 88] on div "MALARIA PARASITES" at bounding box center [127, 81] width 41 height 14
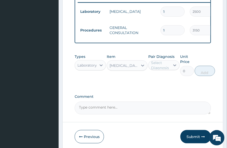
type input "2500"
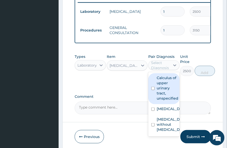
click at [164, 69] on div "Select Diagnosis" at bounding box center [160, 65] width 19 height 10
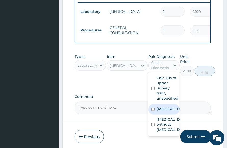
drag, startPoint x: 175, startPoint y: 114, endPoint x: 188, endPoint y: 100, distance: 19.9
click at [175, 111] on label "Malaria, unspecified" at bounding box center [169, 108] width 25 height 5
checkbox input "true"
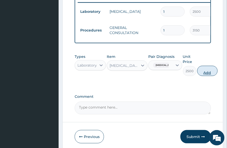
click at [208, 75] on button "Add" at bounding box center [208, 71] width 20 height 10
type input "0"
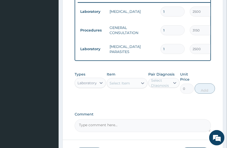
click at [122, 86] on div "Select Item" at bounding box center [120, 82] width 20 height 5
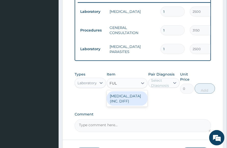
type input "FULL"
click at [124, 104] on div "[MEDICAL_DATA] (INC. DIFF)" at bounding box center [127, 98] width 41 height 14
type input "4341.60009765625"
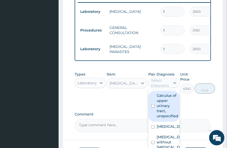
click at [164, 88] on div "Select Diagnosis" at bounding box center [160, 83] width 19 height 10
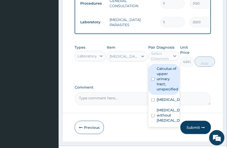
scroll to position [277, 0]
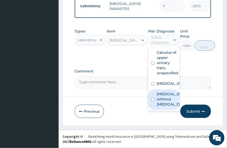
click at [171, 104] on label "[MEDICAL_DATA] without [MEDICAL_DATA]" at bounding box center [169, 98] width 25 height 15
checkbox input "true"
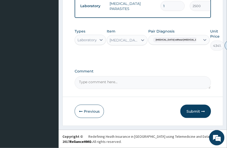
type input "0"
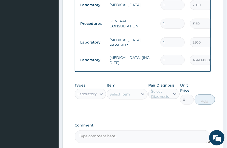
scroll to position [213, 0]
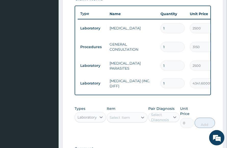
click at [111, 88] on td "[MEDICAL_DATA] (INC. DIFF)" at bounding box center [132, 83] width 51 height 15
click at [130, 82] on td "[MEDICAL_DATA] (INC. DIFF)" at bounding box center [132, 83] width 51 height 15
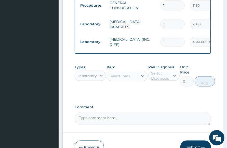
scroll to position [295, 0]
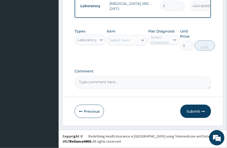
drag, startPoint x: 191, startPoint y: 113, endPoint x: 185, endPoint y: 117, distance: 6.8
click at [191, 113] on button "Submit" at bounding box center [196, 110] width 31 height 13
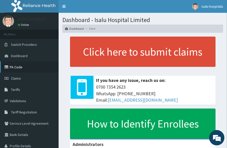
click at [26, 68] on link "PA Code" at bounding box center [29, 66] width 59 height 11
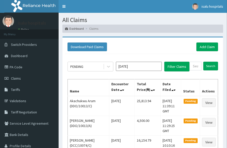
click at [156, 44] on div "Download Paid Claims Add Claim" at bounding box center [143, 46] width 151 height 9
click at [68, 5] on link "Toggle navigation" at bounding box center [64, 6] width 11 height 13
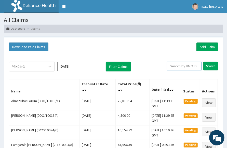
click at [179, 66] on input "text" at bounding box center [184, 66] width 35 height 9
paste input "EIS/11527/A"
click at [172, 67] on input "EIS/11527/A" at bounding box center [177, 66] width 30 height 9
type input "EIS/11527/A"
click at [211, 64] on input "Search" at bounding box center [211, 66] width 15 height 9
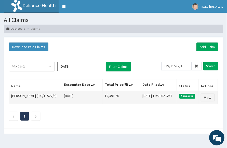
drag, startPoint x: 91, startPoint y: 93, endPoint x: 118, endPoint y: 94, distance: 26.6
click at [118, 94] on tr "Enoch John (EIS/11527/A) Fri Oct 10 2025 12,491.60 Wed, 15 Oct 2025 11:53:02 GM…" at bounding box center [113, 97] width 209 height 13
copy tr "12,491.60"
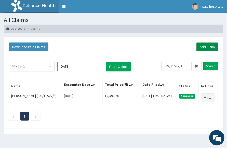
click at [208, 46] on link "Add Claim" at bounding box center [208, 46] width 22 height 9
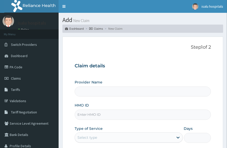
click at [105, 116] on input "HMO ID" at bounding box center [143, 114] width 137 height 10
paste input "ENP/11903/A"
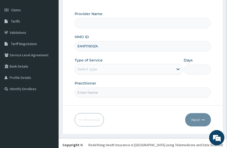
scroll to position [76, 0]
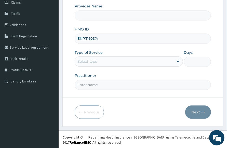
type input "ENP/11903/A"
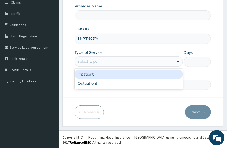
click at [139, 62] on div "Select type" at bounding box center [124, 61] width 99 height 8
type input "Isalu Hospital Limited"
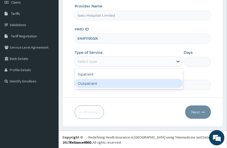
click at [129, 84] on div "Outpatient" at bounding box center [129, 83] width 108 height 9
type input "1"
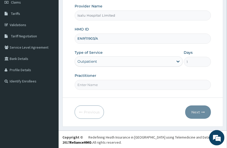
scroll to position [0, 0]
drag, startPoint x: 179, startPoint y: 81, endPoint x: 148, endPoint y: 93, distance: 32.4
click at [177, 84] on input "Practitioner" at bounding box center [143, 85] width 137 height 10
paste input "DR ABALIHE UCHENNA"
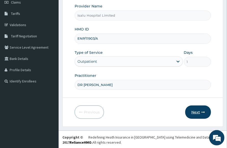
type input "DR ABALIHE UCHENNA"
click at [199, 108] on button "Next" at bounding box center [199, 111] width 26 height 13
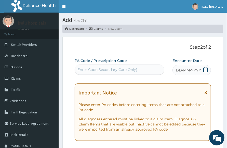
click at [85, 71] on div "Enter Code(Secondary Care Only)" at bounding box center [108, 69] width 60 height 5
paste input "PA/84CC6E"
type input "PA/84CC6E"
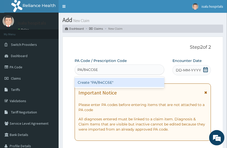
click at [89, 82] on div "Create "PA/84CC6E"" at bounding box center [120, 82] width 90 height 9
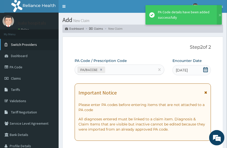
scroll to position [175, 0]
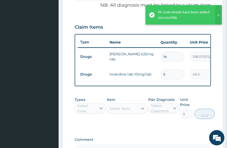
click at [176, 86] on div "Type Name Quantity Unit Price Total Price Pair Diagnosis Actions Drugs flemming…" at bounding box center [143, 60] width 137 height 52
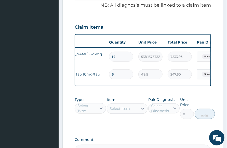
scroll to position [0, 0]
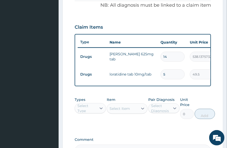
click at [165, 65] on tr "Drugs loratidine tab 10mg/tab 5 49.5 247.50 Urinary tract infection, site ... D…" at bounding box center [203, 74] width 250 height 18
drag, startPoint x: 176, startPoint y: 95, endPoint x: 164, endPoint y: 95, distance: 12.0
click at [174, 95] on div "PA Code / Prescription Code PA/84CC6E Encounter Date 09-10-2025 Important Notic…" at bounding box center [143, 20] width 137 height 274
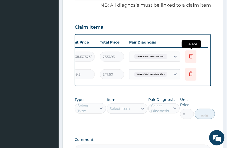
click at [188, 55] on icon at bounding box center [191, 56] width 6 height 6
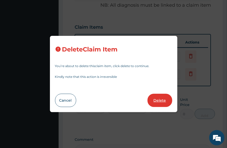
click at [153, 102] on button "Delete" at bounding box center [160, 99] width 25 height 13
type input "5"
type input "49.5"
type input "247.50"
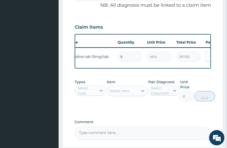
scroll to position [0, 0]
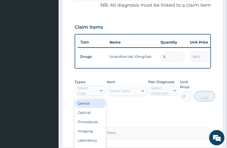
drag, startPoint x: 92, startPoint y: 93, endPoint x: 96, endPoint y: 70, distance: 23.1
click at [93, 93] on div "Select Type" at bounding box center [87, 90] width 19 height 10
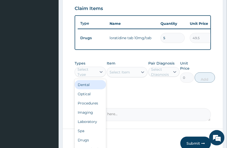
scroll to position [207, 0]
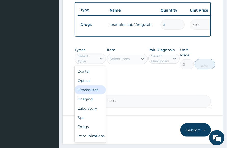
click at [94, 94] on div "Procedures" at bounding box center [90, 89] width 31 height 9
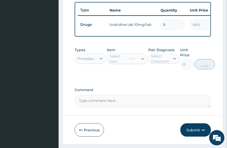
drag, startPoint x: 133, startPoint y: 89, endPoint x: 129, endPoint y: 94, distance: 6.1
click at [129, 62] on div "Select Item" at bounding box center [127, 59] width 41 height 10
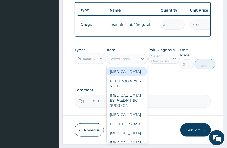
click at [135, 59] on div "Select Item" at bounding box center [122, 59] width 31 height 8
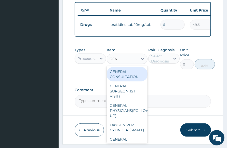
type input "GENE"
click at [126, 76] on div "GENERAL CONSULTATION" at bounding box center [127, 74] width 41 height 14
type input "3150"
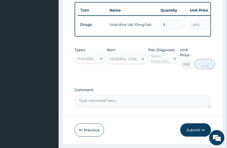
click at [156, 64] on div "Select Diagnosis" at bounding box center [160, 58] width 19 height 10
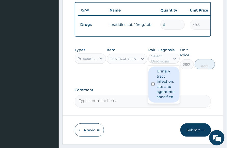
click at [166, 79] on label "Urinary tract infection, site and agent not specified" at bounding box center [167, 83] width 20 height 31
checkbox input "true"
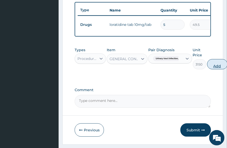
click at [216, 68] on button "Add" at bounding box center [218, 64] width 20 height 10
type input "0"
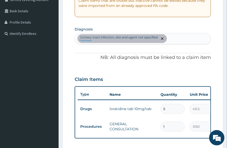
scroll to position [48, 0]
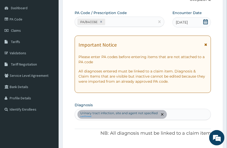
click at [191, 116] on div "Urinary tract infection, site and agent not specified confirmed" at bounding box center [143, 114] width 136 height 11
type input "MALARIA"
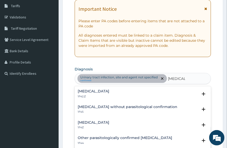
scroll to position [143, 0]
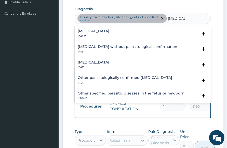
click at [110, 67] on p "1F4Z" at bounding box center [94, 67] width 32 height 4
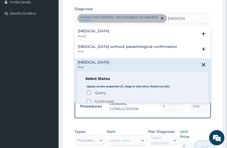
click at [90, 100] on icon "status option filled" at bounding box center [89, 101] width 6 height 6
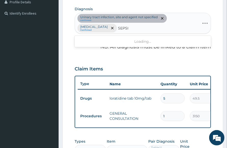
type input "SEPSIS"
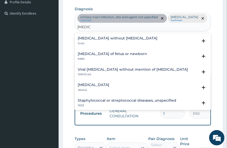
click at [108, 45] on p "1G40" at bounding box center [118, 44] width 80 height 4
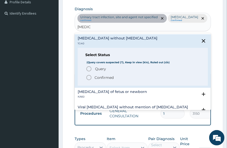
click at [104, 80] on p "Confirmed" at bounding box center [104, 77] width 19 height 5
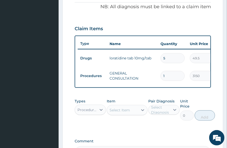
scroll to position [207, 0]
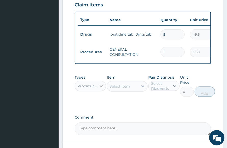
click at [97, 90] on div at bounding box center [101, 85] width 9 height 9
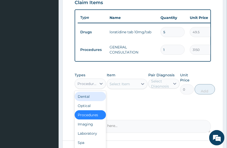
scroll to position [257, 0]
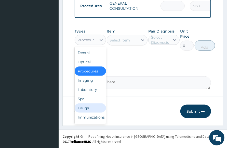
click at [89, 110] on div "Drugs" at bounding box center [90, 107] width 31 height 9
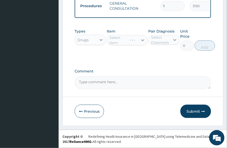
click at [184, 69] on label "Comment" at bounding box center [143, 71] width 137 height 4
click at [184, 76] on textarea "Comment" at bounding box center [143, 82] width 137 height 13
click at [134, 43] on div "Select Item" at bounding box center [127, 40] width 41 height 10
click at [132, 44] on div "Select Item" at bounding box center [127, 40] width 41 height 10
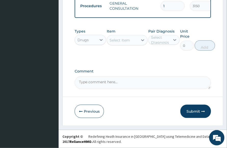
click at [131, 43] on div "Select Item" at bounding box center [122, 40] width 31 height 8
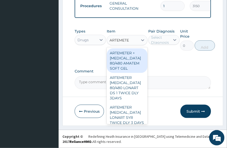
type input "ARTEMETER"
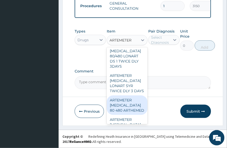
scroll to position [64, 0]
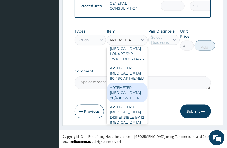
click at [135, 102] on div "ARTEMETER [MEDICAL_DATA] 80/480 GVITHER" at bounding box center [127, 92] width 41 height 19
type input "1472.177368164062"
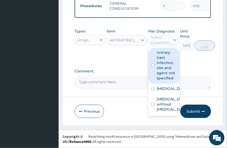
click at [167, 39] on div "Select Diagnosis" at bounding box center [160, 40] width 19 height 10
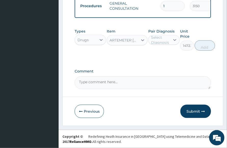
click at [171, 41] on div at bounding box center [175, 39] width 9 height 9
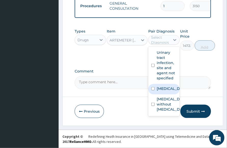
click at [171, 86] on label "Malaria, unspecified" at bounding box center [169, 88] width 25 height 5
checkbox input "true"
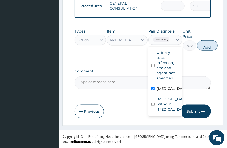
click at [205, 48] on button "Add" at bounding box center [208, 45] width 20 height 10
type input "0"
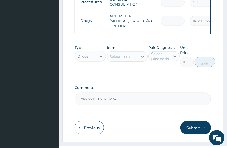
drag, startPoint x: 169, startPoint y: 22, endPoint x: 151, endPoint y: 27, distance: 19.0
click at [155, 26] on tr "Drugs ARTEMETER LUMEFANTRINE 80/480 GVITHER 1 1472.177368164062 1472.18 Malaria…" at bounding box center [203, 21] width 250 height 20
type input "6"
type input "8833.06"
type input "6"
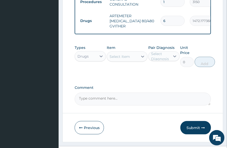
click at [129, 59] on div "Select Item" at bounding box center [120, 56] width 20 height 5
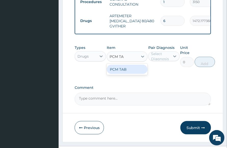
type input "PCM TAB"
click at [124, 73] on div "PCM TAB" at bounding box center [127, 69] width 41 height 9
type input "201.0959930419922"
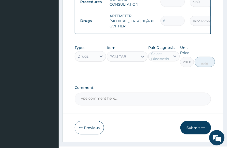
click at [153, 61] on div "Select Diagnosis" at bounding box center [160, 56] width 19 height 10
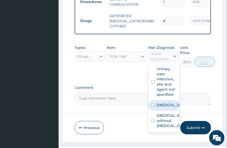
click at [165, 107] on label "Malaria, unspecified" at bounding box center [169, 104] width 25 height 5
checkbox input "true"
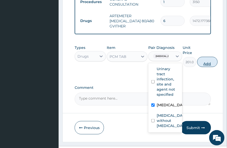
click at [208, 66] on button "Add" at bounding box center [208, 62] width 20 height 10
type input "0"
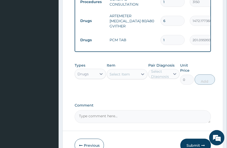
click at [173, 42] on input "1" at bounding box center [173, 40] width 24 height 10
type input "18"
type input "3619.73"
type input "18"
click at [129, 73] on div "Select Item" at bounding box center [127, 74] width 41 height 10
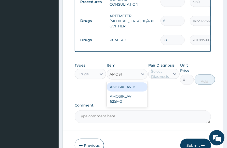
type input "AMOSIK"
click at [125, 91] on div "AMOSIKLAV 1G" at bounding box center [127, 86] width 41 height 9
type input "430.5618286132812"
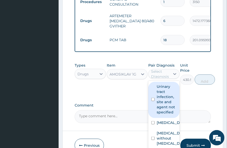
click at [165, 78] on div "Select Diagnosis" at bounding box center [160, 74] width 19 height 10
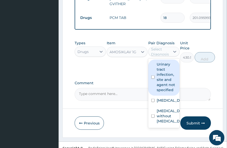
scroll to position [296, 0]
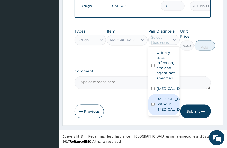
click at [166, 112] on label "Sepsis without septic shock" at bounding box center [169, 103] width 25 height 15
checkbox input "true"
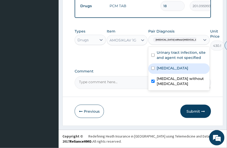
type input "0"
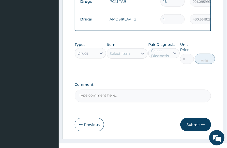
click at [173, 19] on input "1" at bounding box center [173, 19] width 24 height 10
type input "14"
type input "6027.87"
type input "14"
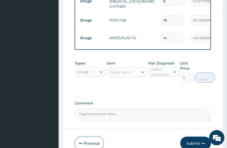
scroll to position [264, 0]
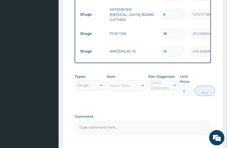
click at [175, 34] on input "18" at bounding box center [173, 34] width 24 height 10
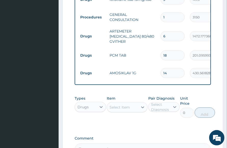
scroll to position [232, 0]
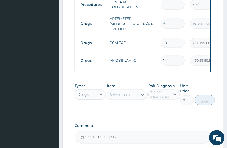
scroll to position [296, 0]
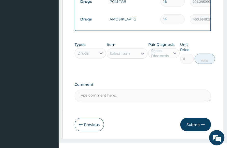
click at [93, 64] on div "Types Drugs" at bounding box center [90, 53] width 31 height 22
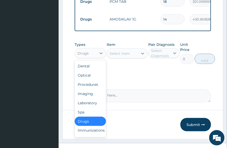
click at [91, 57] on div "Drugs" at bounding box center [86, 53] width 22 height 8
click at [94, 107] on div "Laboratory" at bounding box center [90, 102] width 31 height 9
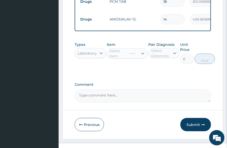
click at [189, 74] on div "Types Laboratory Item Select Item Pair Diagnosis Select Diagnosis Unit Price 0 …" at bounding box center [143, 56] width 137 height 35
click at [167, 64] on div "Pair Diagnosis Select Diagnosis" at bounding box center [164, 53] width 31 height 22
click at [148, 72] on div "Types Laboratory Item Select Item Pair Diagnosis Select Diagnosis Unit Price 0 …" at bounding box center [143, 56] width 137 height 35
click at [132, 57] on div "Select Item" at bounding box center [122, 53] width 31 height 8
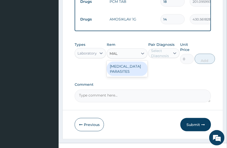
type input "MALA"
click at [134, 72] on div "MALARIA PARASITES" at bounding box center [127, 69] width 41 height 14
type input "2500"
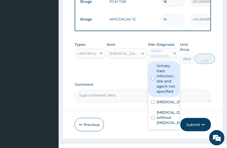
click at [167, 58] on div "Select Diagnosis" at bounding box center [160, 53] width 19 height 10
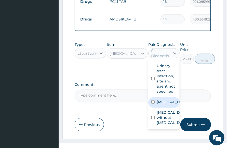
click at [167, 104] on label "Malaria, unspecified" at bounding box center [169, 101] width 25 height 5
checkbox input "true"
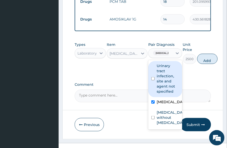
click at [204, 63] on button "Add" at bounding box center [208, 59] width 20 height 10
type input "0"
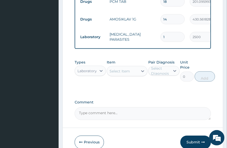
click at [172, 110] on div "Comment" at bounding box center [143, 110] width 137 height 20
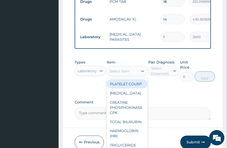
click at [125, 74] on div "Select Item" at bounding box center [120, 70] width 20 height 5
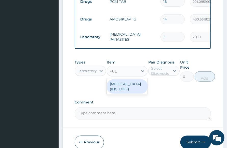
type input "FULL"
click at [129, 89] on div "FULL BLOOD COUNT (INC. DIFF)" at bounding box center [127, 86] width 41 height 14
type input "4341.60009765625"
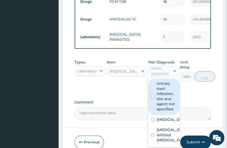
click at [167, 74] on div "Select Diagnosis" at bounding box center [160, 71] width 19 height 10
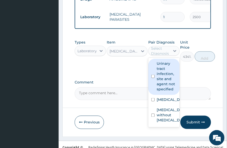
scroll to position [331, 0]
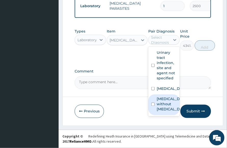
click at [165, 112] on label "Sepsis without septic shock" at bounding box center [169, 103] width 25 height 15
checkbox input "true"
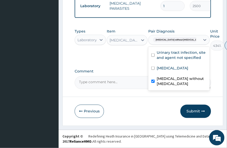
type input "0"
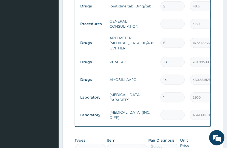
scroll to position [299, 0]
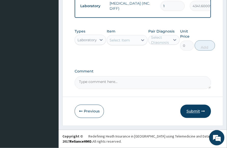
click at [195, 110] on button "Submit" at bounding box center [196, 110] width 31 height 13
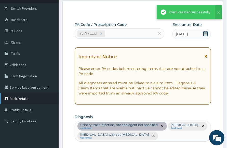
scroll to position [349, 0]
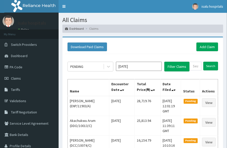
drag, startPoint x: 155, startPoint y: 41, endPoint x: 152, endPoint y: 41, distance: 3.1
click at [155, 41] on div "Download Paid Claims Add Claim" at bounding box center [143, 47] width 156 height 14
click at [62, 5] on link "Toggle navigation" at bounding box center [64, 6] width 11 height 13
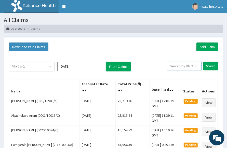
click at [179, 66] on input "text" at bounding box center [184, 66] width 35 height 9
paste input "ENP/11903/A"
click at [169, 68] on input "ENP/11903/A" at bounding box center [177, 66] width 30 height 9
type input "ENP/11903/A"
click at [214, 63] on input "Search" at bounding box center [211, 66] width 15 height 9
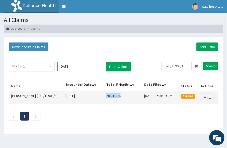
drag, startPoint x: 105, startPoint y: 99, endPoint x: 122, endPoint y: 98, distance: 16.9
click at [131, 98] on td "28,719.76" at bounding box center [123, 97] width 38 height 13
copy td "28,719.76"
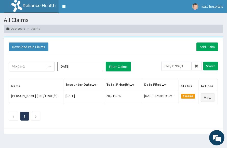
drag, startPoint x: 159, startPoint y: 52, endPoint x: 156, endPoint y: 52, distance: 2.8
click at [160, 52] on div "Download Paid Claims Add Claim" at bounding box center [113, 47] width 215 height 14
click at [211, 47] on link "Add Claim" at bounding box center [208, 46] width 22 height 9
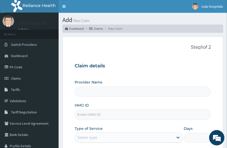
type input "Isalu Hospital Limited"
click at [101, 117] on input "HMO ID" at bounding box center [143, 114] width 137 height 10
paste input "ENP/11903/D"
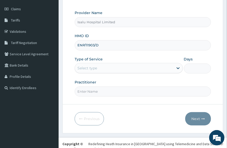
scroll to position [76, 0]
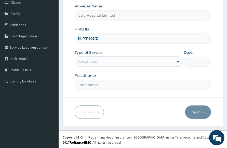
type input "ENP/11903/D"
drag, startPoint x: 114, startPoint y: 58, endPoint x: 112, endPoint y: 63, distance: 4.8
click at [114, 59] on div "Select type" at bounding box center [124, 61] width 99 height 8
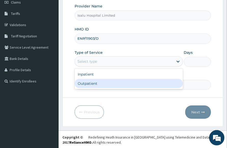
click at [98, 84] on div "Outpatient" at bounding box center [129, 83] width 108 height 9
type input "1"
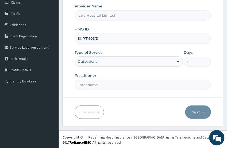
click at [165, 83] on input "Practitioner" at bounding box center [143, 85] width 137 height 10
paste input "DR [PERSON_NAME]"
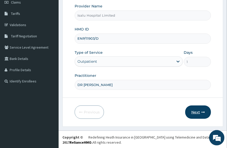
type input "DR [PERSON_NAME]"
click at [200, 112] on button "Next" at bounding box center [199, 111] width 26 height 13
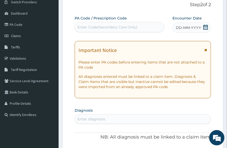
scroll to position [0, 0]
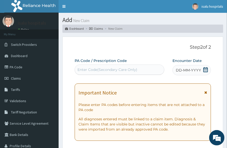
click at [113, 67] on div "Enter Code(Secondary Care Only)" at bounding box center [108, 69] width 60 height 5
paste input "PA/8C4BD7"
type input "PA/8C4BD7"
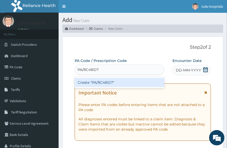
click at [114, 78] on div "Create "PA/8C4BD7"" at bounding box center [120, 82] width 90 height 9
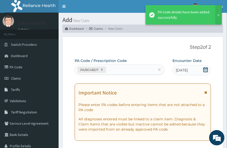
scroll to position [237, 0]
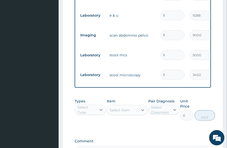
click at [149, 46] on tr "Laboratory stool mcs 1 5000 5000.00 [MEDICAL_DATA] + 1 Delete" at bounding box center [203, 55] width 250 height 20
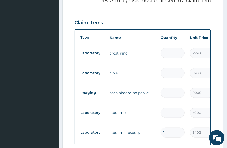
scroll to position [174, 0]
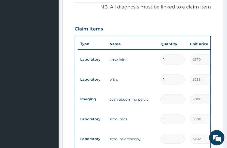
click at [178, 103] on td "1" at bounding box center [172, 98] width 29 height 15
click at [167, 112] on td "1" at bounding box center [172, 118] width 29 height 15
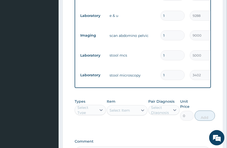
scroll to position [237, 0]
click at [170, 68] on td "1" at bounding box center [172, 74] width 29 height 15
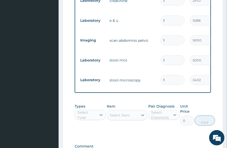
scroll to position [174, 0]
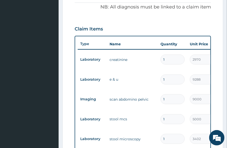
click at [157, 26] on div "Claim Items" at bounding box center [143, 27] width 137 height 13
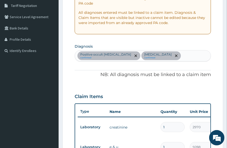
scroll to position [78, 0]
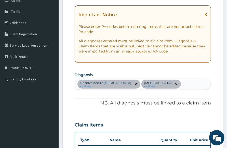
click at [191, 84] on div "Positive occult [MEDICAL_DATA] confirmed [MEDICAL_DATA] confirmed" at bounding box center [143, 84] width 136 height 11
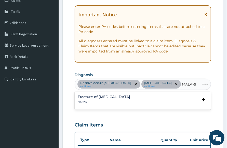
type input "[MEDICAL_DATA]"
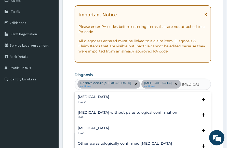
click at [109, 127] on h4 "[MEDICAL_DATA]" at bounding box center [94, 128] width 32 height 4
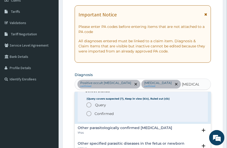
scroll to position [32, 0]
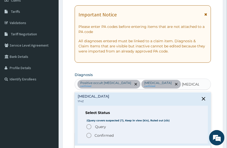
click at [90, 136] on circle "status option filled" at bounding box center [89, 135] width 5 height 5
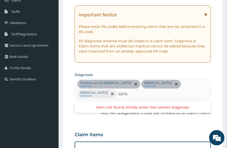
type input "[MEDICAL_DATA]"
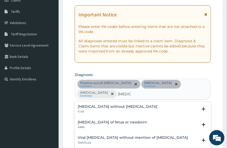
click at [99, 107] on h4 "[MEDICAL_DATA] without [MEDICAL_DATA]" at bounding box center [118, 106] width 80 height 4
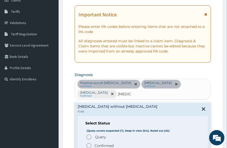
click at [88, 145] on icon "status option filled" at bounding box center [89, 145] width 6 height 6
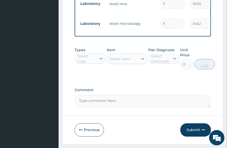
scroll to position [320, 0]
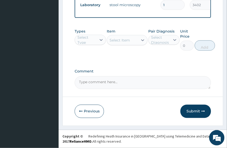
click at [96, 41] on div "Select Type" at bounding box center [86, 40] width 22 height 8
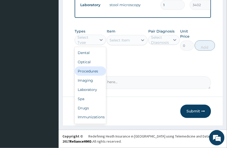
click at [88, 70] on div "Procedures" at bounding box center [90, 70] width 31 height 9
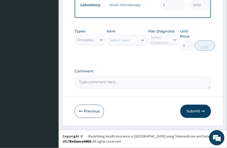
click at [130, 40] on div "Select Item" at bounding box center [122, 40] width 31 height 8
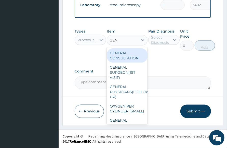
type input "GENE"
click at [135, 52] on div "GENERAL CONSULTATION" at bounding box center [127, 55] width 41 height 14
type input "3150"
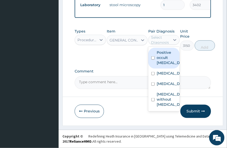
click at [159, 41] on div "Select Diagnosis" at bounding box center [160, 40] width 19 height 10
click at [165, 58] on label "Positive occult blood in stool" at bounding box center [169, 57] width 25 height 15
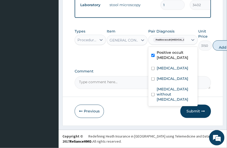
checkbox input "true"
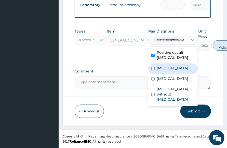
click at [175, 68] on label "Chest pain, unspecified" at bounding box center [173, 67] width 32 height 5
checkbox input "true"
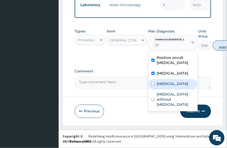
drag, startPoint x: 171, startPoint y: 87, endPoint x: 173, endPoint y: 91, distance: 4.7
click at [172, 86] on label "Malaria, unspecified" at bounding box center [173, 83] width 32 height 5
checkbox input "true"
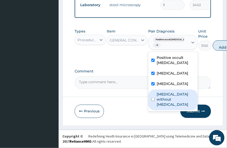
drag, startPoint x: 171, startPoint y: 105, endPoint x: 167, endPoint y: 97, distance: 9.2
click at [171, 106] on label "Sepsis without septic shock" at bounding box center [176, 98] width 38 height 15
checkbox input "true"
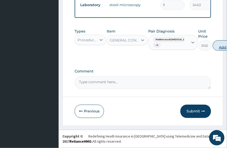
click at [218, 48] on button "Add" at bounding box center [223, 45] width 20 height 10
type input "0"
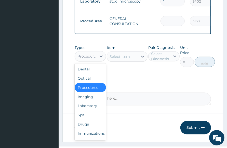
click at [91, 59] on div "Procedures" at bounding box center [88, 56] width 20 height 5
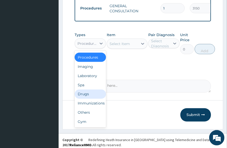
scroll to position [340, 0]
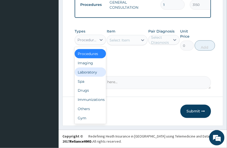
click at [90, 69] on div "Laboratory" at bounding box center [90, 71] width 31 height 9
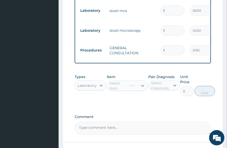
scroll to position [245, 0]
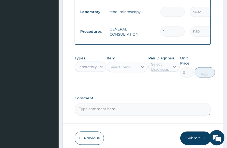
scroll to position [340, 0]
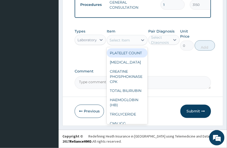
drag, startPoint x: 126, startPoint y: 35, endPoint x: 126, endPoint y: 39, distance: 3.6
click at [126, 35] on div "Select Item" at bounding box center [127, 40] width 41 height 10
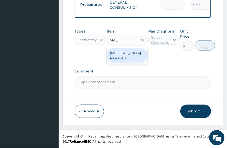
type input "MALA"
click at [144, 57] on div "MALARIA PARASITES" at bounding box center [127, 55] width 41 height 14
type input "2500"
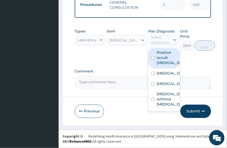
click at [163, 43] on div "Select Diagnosis" at bounding box center [160, 40] width 19 height 10
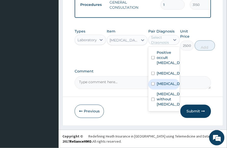
click at [167, 86] on label "Malaria, unspecified" at bounding box center [169, 83] width 25 height 5
checkbox input "true"
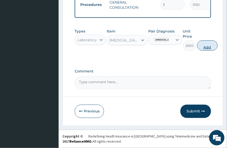
click at [211, 46] on button "Add" at bounding box center [208, 45] width 20 height 10
type input "0"
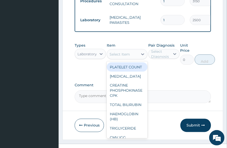
click at [128, 57] on div "Select Item" at bounding box center [120, 54] width 20 height 5
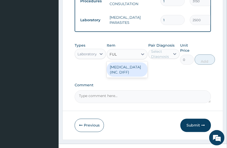
type input "FULL"
drag, startPoint x: 124, startPoint y: 73, endPoint x: 138, endPoint y: 74, distance: 14.1
click at [125, 73] on div "FULL BLOOD COUNT (INC. DIFF)" at bounding box center [127, 69] width 41 height 14
type input "4341.60009765625"
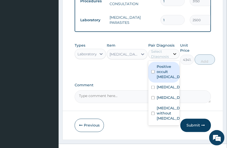
click at [171, 58] on div at bounding box center [175, 53] width 9 height 9
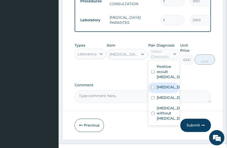
scroll to position [13, 0]
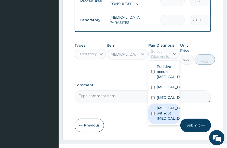
click at [165, 120] on label "Sepsis without septic shock" at bounding box center [169, 112] width 25 height 15
checkbox input "true"
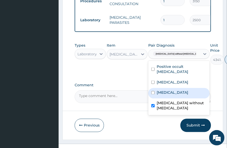
type input "0"
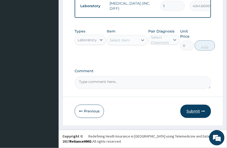
click at [194, 112] on button "Submit" at bounding box center [196, 110] width 31 height 13
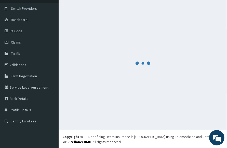
scroll to position [375, 0]
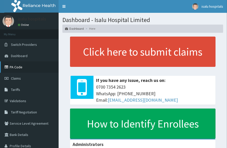
click at [13, 67] on link "PA Code" at bounding box center [29, 66] width 59 height 11
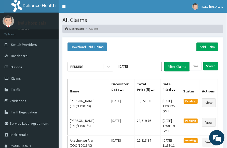
drag, startPoint x: 163, startPoint y: 50, endPoint x: 105, endPoint y: 28, distance: 62.6
click at [163, 50] on div "Download Paid Claims Add Claim" at bounding box center [143, 46] width 151 height 9
click at [63, 6] on link "Toggle navigation" at bounding box center [64, 6] width 11 height 13
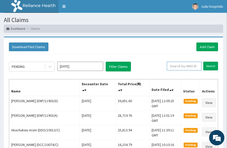
click at [186, 68] on input "text" at bounding box center [184, 66] width 35 height 9
paste input "ENP/11903/D"
click at [172, 64] on input "ENP/11903/D" at bounding box center [177, 66] width 30 height 9
type input "ENP/11903/D"
click at [210, 64] on input "Search" at bounding box center [211, 66] width 15 height 9
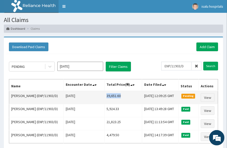
drag, startPoint x: 98, startPoint y: 95, endPoint x: 119, endPoint y: 94, distance: 20.9
click at [119, 94] on td "39,651.60" at bounding box center [123, 97] width 38 height 13
copy td "39,651.60"
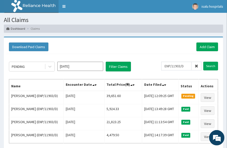
click at [150, 58] on div "PENDING Oct 2025 Filter Claims ENP/11903/D Search Name Encounter Date Total Pri…" at bounding box center [113, 109] width 215 height 111
click at [160, 63] on div "PENDING Oct 2025 Filter Claims" at bounding box center [85, 67] width 153 height 10
click at [210, 46] on link "Add Claim" at bounding box center [208, 46] width 22 height 9
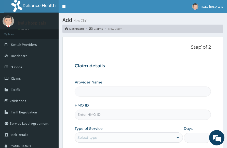
type input "Isalu Hospital Limited"
drag, startPoint x: 184, startPoint y: 53, endPoint x: 116, endPoint y: 40, distance: 69.2
click at [181, 55] on div "Step 1 of 2 Claim details Provider Name Isalu Hospital Limited HMO ID Type of S…" at bounding box center [143, 104] width 137 height 121
click at [134, 112] on input "HMO ID" at bounding box center [143, 114] width 137 height 10
paste input "FBL/10179/A"
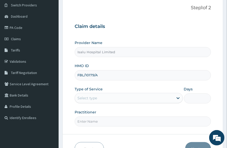
scroll to position [76, 0]
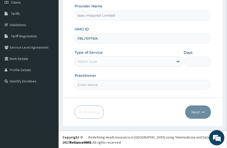
type input "FBL/10179/A"
click at [106, 62] on div "Select type" at bounding box center [124, 61] width 99 height 8
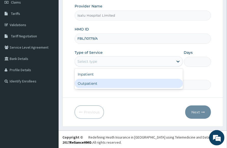
click at [101, 81] on div "Outpatient" at bounding box center [129, 83] width 108 height 9
type input "1"
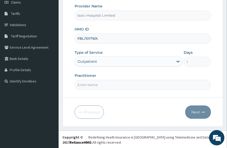
click at [159, 84] on input "Practitioner" at bounding box center [143, 85] width 137 height 10
paste input "[PERSON_NAME]"
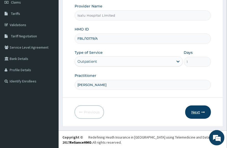
type input "[PERSON_NAME]"
click at [198, 107] on button "Next" at bounding box center [199, 111] width 26 height 13
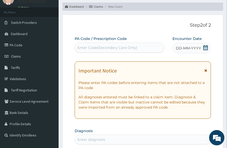
scroll to position [0, 0]
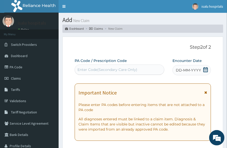
click at [123, 71] on div "Enter Code(Secondary Care Only)" at bounding box center [108, 69] width 60 height 5
paste input "PA/F49D76"
type input "PA/F49D76"
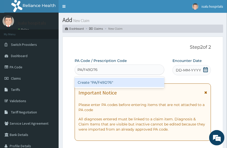
click at [129, 84] on div "Create "PA/F49D76"" at bounding box center [120, 82] width 90 height 9
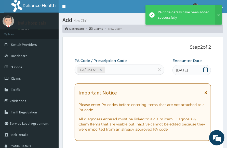
scroll to position [158, 0]
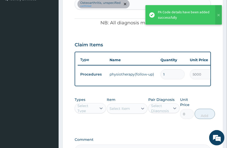
drag, startPoint x: 172, startPoint y: 128, endPoint x: 168, endPoint y: 120, distance: 8.2
click at [172, 127] on div "Types Select Type Item Select Item Pair Diagnosis Select Diagnosis Unit Price 0…" at bounding box center [143, 111] width 137 height 35
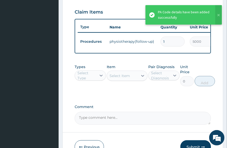
scroll to position [230, 0]
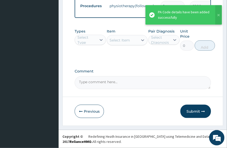
click at [90, 40] on div "Select Type" at bounding box center [87, 40] width 19 height 10
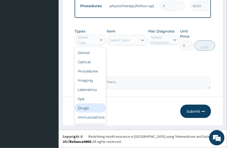
click at [91, 107] on div "Drugs" at bounding box center [90, 107] width 31 height 9
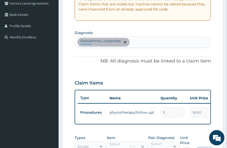
scroll to position [70, 0]
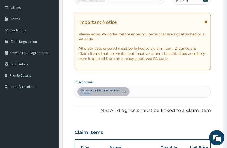
click at [141, 93] on div "[MEDICAL_DATA], unspecified confirmed" at bounding box center [143, 91] width 136 height 11
type input "MYALGIA"
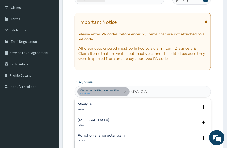
click at [85, 109] on p "FB56.2" at bounding box center [85, 109] width 14 height 4
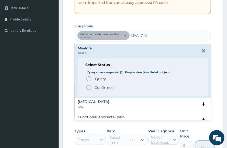
scroll to position [166, 0]
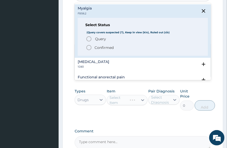
click at [94, 47] on span "Confirmed" at bounding box center [143, 47] width 115 height 6
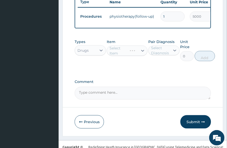
scroll to position [230, 0]
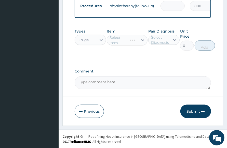
click at [122, 38] on div "Select Item" at bounding box center [127, 40] width 41 height 10
click at [131, 45] on div "Select Item" at bounding box center [127, 40] width 41 height 10
click at [133, 40] on div "Select Item" at bounding box center [127, 40] width 41 height 10
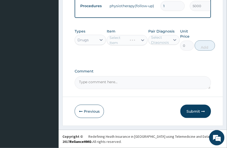
click at [133, 40] on div "Select Item" at bounding box center [127, 40] width 41 height 10
click at [135, 41] on div "Select Item" at bounding box center [127, 40] width 41 height 10
click at [133, 40] on div "Select Item" at bounding box center [127, 40] width 41 height 10
click at [138, 40] on div "Select Item" at bounding box center [122, 40] width 31 height 8
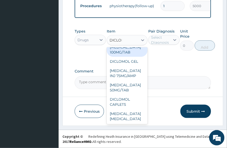
scroll to position [0, 0]
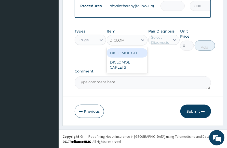
type input "DICLOMO"
click at [138, 49] on div "DICLOMOL GEL" at bounding box center [127, 52] width 41 height 9
type input "1896.65283203125"
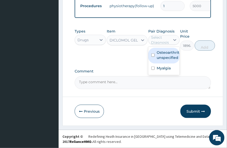
click at [167, 40] on div "Select Diagnosis" at bounding box center [160, 40] width 19 height 10
click at [170, 55] on label "Osteoarthritis, unspecified" at bounding box center [169, 55] width 25 height 10
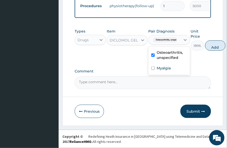
click at [169, 56] on label "Osteoarthritis, unspecified" at bounding box center [172, 55] width 30 height 10
checkbox input "false"
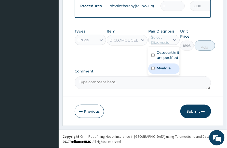
click at [167, 72] on div "Myalgia" at bounding box center [164, 68] width 31 height 10
checkbox input "true"
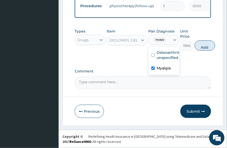
click at [209, 46] on button "Add" at bounding box center [205, 45] width 20 height 10
type input "0"
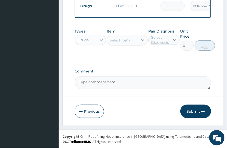
click at [203, 107] on button "Submit" at bounding box center [196, 110] width 31 height 13
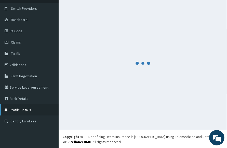
scroll to position [248, 0]
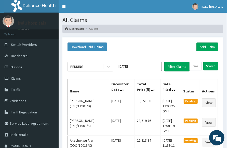
click at [169, 46] on div "Download Paid Claims Add Claim" at bounding box center [143, 46] width 151 height 9
click at [62, 7] on link "Toggle navigation" at bounding box center [64, 6] width 11 height 13
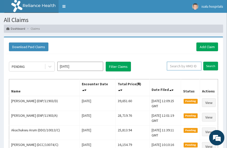
click at [182, 67] on input "text" at bounding box center [184, 66] width 35 height 9
paste input "FBL/10179/A"
click at [169, 64] on input "FBL/10179/A" at bounding box center [177, 66] width 30 height 9
type input "FBL/10179/A"
click at [213, 67] on input "Search" at bounding box center [211, 66] width 15 height 9
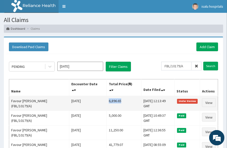
drag, startPoint x: 97, startPoint y: 100, endPoint x: 117, endPoint y: 100, distance: 19.9
click at [117, 100] on td "6,896.65" at bounding box center [124, 103] width 35 height 15
copy td "6,896.65"
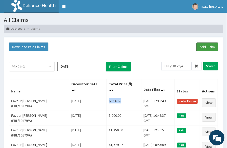
drag, startPoint x: 203, startPoint y: 46, endPoint x: 182, endPoint y: 52, distance: 22.6
click at [204, 46] on link "Add Claim" at bounding box center [208, 46] width 22 height 9
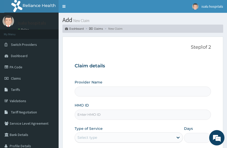
type input "Isalu Hospital Limited"
click at [92, 111] on input "HMO ID" at bounding box center [143, 114] width 137 height 10
paste input "FRC/10005/F"
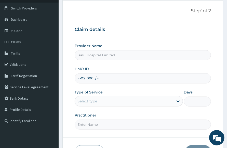
scroll to position [76, 0]
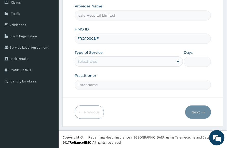
type input "FRC/10005/F"
click at [103, 60] on div "Select type" at bounding box center [124, 61] width 99 height 8
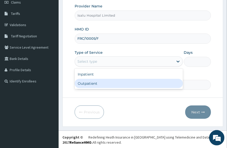
click at [96, 80] on div "Outpatient" at bounding box center [129, 83] width 108 height 9
type input "1"
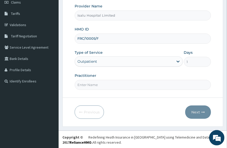
drag, startPoint x: 152, startPoint y: 98, endPoint x: 130, endPoint y: 101, distance: 22.7
click at [150, 99] on form "Step 1 of 2 Claim details Provider Name Isalu Hospital Limited HMO ID FRC/10005…" at bounding box center [143, 44] width 161 height 166
click at [97, 85] on input "Practitioner" at bounding box center [143, 85] width 137 height 10
paste input "LATEEFAT AYODELE"
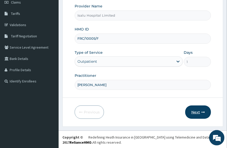
type input "LATEEFAT AYODELE"
click at [202, 112] on icon "button" at bounding box center [204, 112] width 4 height 4
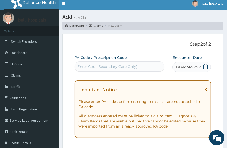
scroll to position [0, 0]
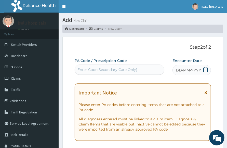
click at [116, 71] on div "Enter Code(Secondary Care Only)" at bounding box center [108, 69] width 60 height 5
paste input "PA/A0C993"
type input "PA/A0C993"
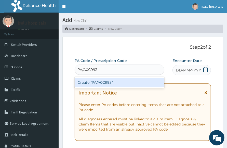
click at [123, 83] on div "Create "PA/A0C993"" at bounding box center [120, 82] width 90 height 9
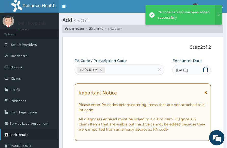
scroll to position [158, 0]
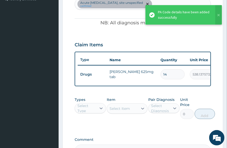
click at [175, 134] on div "PA Code / Prescription Code PA/A0C993 Encounter Date 09-10-2025 Important Notic…" at bounding box center [143, 28] width 137 height 257
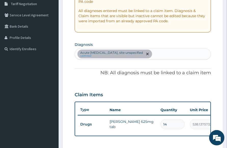
scroll to position [94, 0]
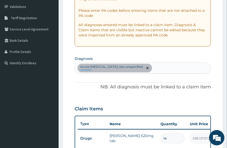
click at [177, 68] on div "Acute upper respiratory infection, site unspecified confirmed" at bounding box center [143, 68] width 136 height 11
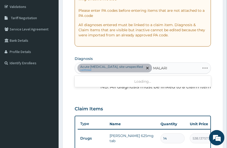
type input "[MEDICAL_DATA]"
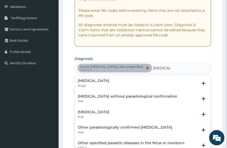
drag, startPoint x: 95, startPoint y: 109, endPoint x: 104, endPoint y: 127, distance: 20.8
click at [94, 108] on div "Malaria, unspecified 1F4Z Select Status (Query covers suspected (?), Keep in vi…" at bounding box center [143, 116] width 137 height 16
click at [105, 112] on h4 "Malaria, unspecified" at bounding box center [94, 112] width 32 height 4
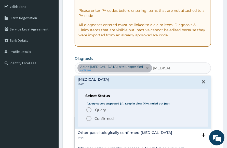
scroll to position [64, 0]
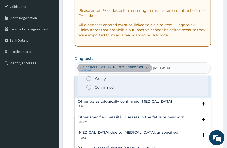
click at [88, 87] on icon "status option filled" at bounding box center [89, 87] width 6 height 6
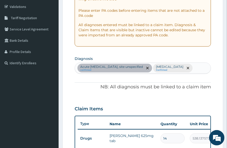
click at [138, 73] on div "Acute upper respiratory infection, site unspecified confirmed Malaria, unspecif…" at bounding box center [143, 68] width 136 height 11
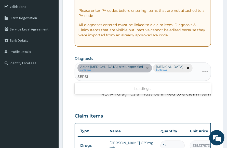
type input "SEPSIS"
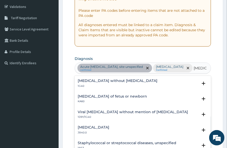
click at [110, 82] on h4 "Sepsis without septic shock" at bounding box center [118, 81] width 80 height 4
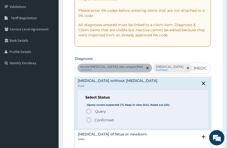
click at [89, 123] on icon "status option filled" at bounding box center [89, 120] width 6 height 6
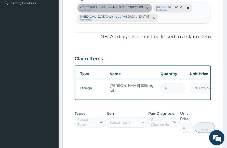
scroll to position [222, 0]
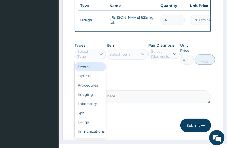
drag, startPoint x: 97, startPoint y: 60, endPoint x: 95, endPoint y: 67, distance: 7.8
click at [97, 58] on div at bounding box center [101, 53] width 9 height 9
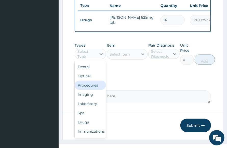
click at [90, 90] on div "Procedures" at bounding box center [90, 84] width 31 height 9
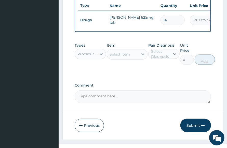
click at [125, 58] on div "Select Item" at bounding box center [122, 54] width 31 height 8
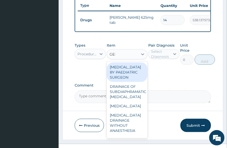
type input "GENE"
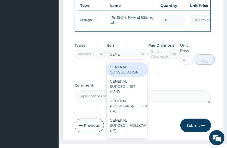
click at [126, 71] on div "GENERAL CONSULTATION" at bounding box center [127, 69] width 41 height 14
type input "3150"
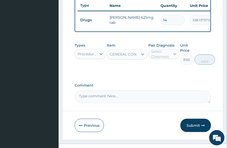
click at [175, 58] on div at bounding box center [175, 53] width 9 height 9
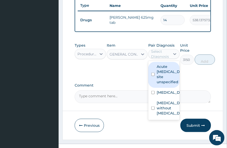
click at [170, 81] on label "Acute upper respiratory infection, site unspecified" at bounding box center [169, 74] width 25 height 20
checkbox input "true"
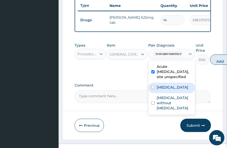
click at [165, 90] on label "Malaria, unspecified" at bounding box center [173, 86] width 32 height 5
checkbox input "true"
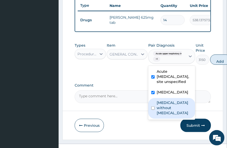
click at [166, 115] on label "Sepsis without septic shock" at bounding box center [174, 107] width 35 height 15
checkbox input "true"
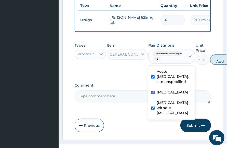
click at [217, 65] on button "Add" at bounding box center [221, 59] width 20 height 10
type input "0"
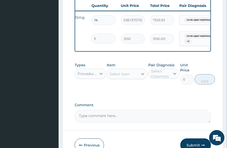
scroll to position [0, 105]
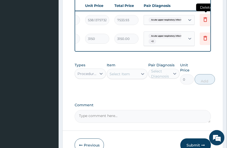
click at [206, 20] on icon at bounding box center [206, 19] width 6 height 6
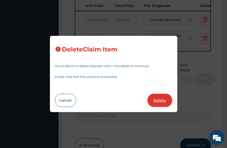
click at [153, 101] on button "Delete" at bounding box center [160, 99] width 25 height 13
type input "1"
type input "3150"
type input "3150.00"
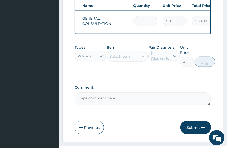
scroll to position [0, 0]
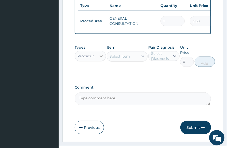
click at [98, 60] on div at bounding box center [101, 55] width 9 height 9
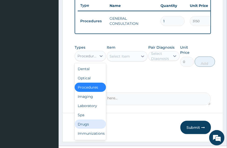
click at [85, 128] on div "Drugs" at bounding box center [90, 123] width 31 height 9
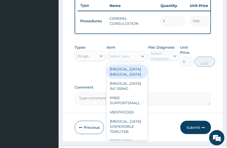
click at [138, 60] on div "Select Item" at bounding box center [122, 56] width 31 height 8
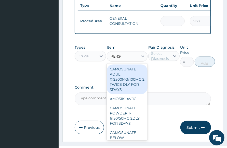
type input "AMOSI"
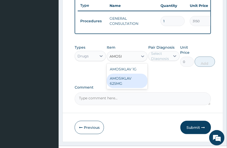
click at [138, 88] on div "AMOSIKLAV 625MG" at bounding box center [127, 81] width 41 height 14
type input "442.4111938476562"
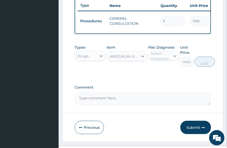
click at [170, 56] on div "Select Diagnosis" at bounding box center [164, 56] width 31 height 10
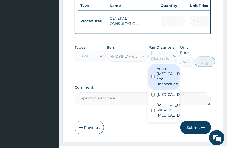
click at [168, 86] on label "Acute upper respiratory infection, site unspecified" at bounding box center [169, 76] width 25 height 20
checkbox input "true"
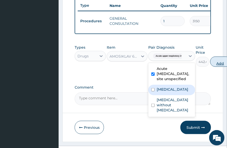
click at [222, 67] on button "Add" at bounding box center [221, 61] width 20 height 10
type input "0"
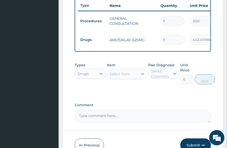
click at [173, 42] on input "1" at bounding box center [173, 40] width 24 height 10
type input "14"
type input "6193.76"
type input "14"
click at [121, 84] on div "Item Select Item" at bounding box center [127, 73] width 41 height 22
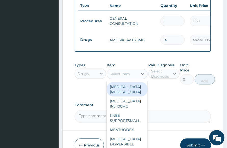
click at [127, 78] on div "Select Item" at bounding box center [122, 74] width 31 height 8
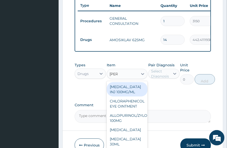
type input "LORAT"
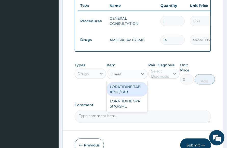
click at [134, 92] on div "LORATIDINE TAB 10MG/TAB" at bounding box center [127, 89] width 41 height 14
type input "49.5"
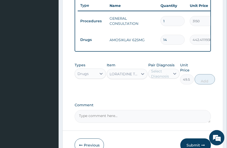
click at [163, 79] on div "Select Diagnosis" at bounding box center [160, 73] width 19 height 10
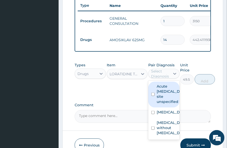
click at [168, 99] on label "Acute upper respiratory infection, site unspecified" at bounding box center [169, 93] width 25 height 20
checkbox input "true"
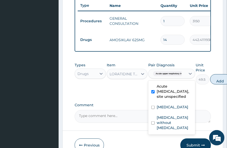
drag, startPoint x: 219, startPoint y: 84, endPoint x: 218, endPoint y: 87, distance: 2.7
click at [219, 84] on button "Add" at bounding box center [221, 79] width 20 height 10
type input "0"
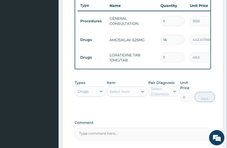
drag, startPoint x: 172, startPoint y: 60, endPoint x: 141, endPoint y: 64, distance: 31.2
click at [150, 62] on tr "Drugs LORATIDINE TAB 10MG/TAB 1 49.5 49.50 Acute upper respiratory infect... De…" at bounding box center [203, 57] width 250 height 18
type input "5"
type input "247.50"
type input "5"
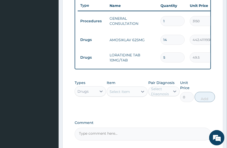
click at [128, 94] on div "Select Item" at bounding box center [120, 91] width 20 height 5
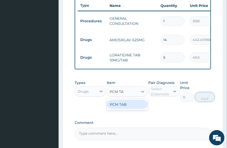
type input "PCM TAB"
click at [140, 108] on div "PCM TAB" at bounding box center [127, 104] width 41 height 9
type input "201.0959930419922"
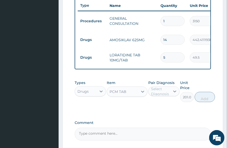
drag, startPoint x: 167, startPoint y: 95, endPoint x: 167, endPoint y: 91, distance: 3.8
click at [167, 95] on div "Select Diagnosis" at bounding box center [160, 91] width 19 height 10
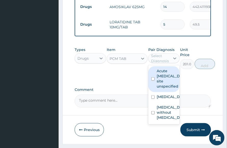
scroll to position [277, 0]
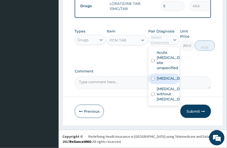
click at [170, 81] on label "Malaria, unspecified" at bounding box center [169, 78] width 25 height 5
checkbox input "true"
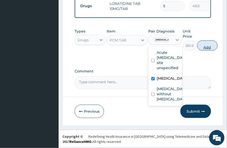
click at [212, 43] on button "Add" at bounding box center [208, 45] width 20 height 10
type input "0"
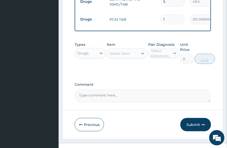
click at [165, 21] on input "1" at bounding box center [173, 19] width 24 height 10
type input "18"
type input "3619.73"
type input "18"
click at [128, 56] on div "Select Item" at bounding box center [120, 53] width 20 height 5
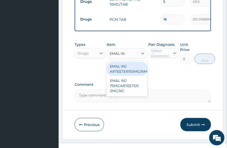
type input "EMAL INJ"
drag, startPoint x: 125, startPoint y: 71, endPoint x: 191, endPoint y: 75, distance: 66.5
click at [125, 72] on div "EMAL INJ ARTEETER150MG/AMP3MG/KG" at bounding box center [127, 69] width 41 height 14
type input "1672.925537109375"
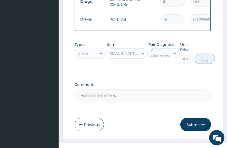
click at [167, 58] on div "Select Diagnosis" at bounding box center [160, 53] width 19 height 10
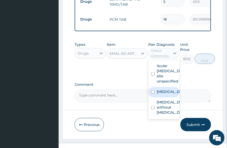
drag, startPoint x: 169, startPoint y: 110, endPoint x: 200, endPoint y: 87, distance: 38.9
click at [169, 94] on label "Malaria, unspecified" at bounding box center [169, 91] width 25 height 5
checkbox input "true"
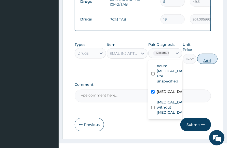
click at [209, 64] on button "Add" at bounding box center [208, 59] width 20 height 10
type input "0"
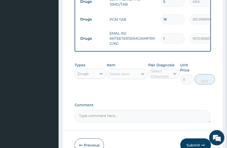
drag, startPoint x: 171, startPoint y: 40, endPoint x: 138, endPoint y: 40, distance: 33.4
click at [141, 40] on tr "Drugs EMAL INJ ARTEETER150MG/AMP3MG/KG 1 1672.925537109375 1672.93 Malaria, uns…" at bounding box center [203, 38] width 250 height 20
type input "3"
type input "5018.78"
type input "3"
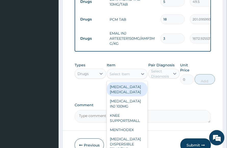
click at [125, 76] on div "Select Item" at bounding box center [120, 73] width 20 height 5
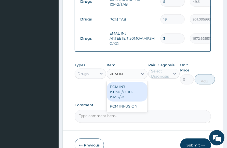
type input "PCM INJ"
drag, startPoint x: 136, startPoint y: 99, endPoint x: 145, endPoint y: 94, distance: 10.4
click at [140, 96] on div "PCM INJ 150MG/CC10-15MG/KG" at bounding box center [127, 91] width 41 height 19
type input "428.8460388183594"
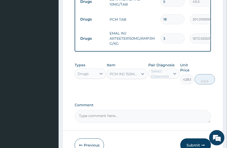
click at [169, 78] on div "Select Diagnosis" at bounding box center [160, 73] width 19 height 10
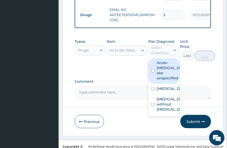
scroll to position [315, 0]
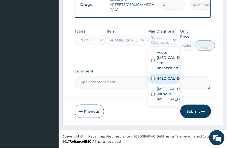
click at [167, 81] on label "Malaria, unspecified" at bounding box center [169, 78] width 25 height 5
checkbox input "true"
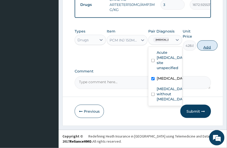
click at [209, 46] on button "Add" at bounding box center [208, 45] width 20 height 10
type input "0"
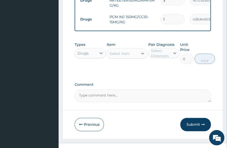
drag, startPoint x: 171, startPoint y: 20, endPoint x: 150, endPoint y: 22, distance: 20.8
click at [158, 21] on td "1" at bounding box center [172, 19] width 29 height 15
type input "4"
type input "1715.38"
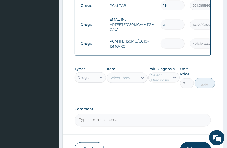
scroll to position [333, 0]
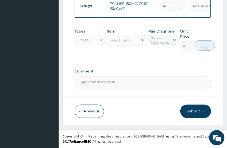
type input "4"
click at [97, 40] on div at bounding box center [101, 39] width 9 height 9
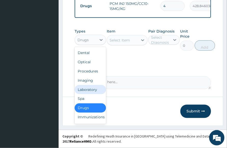
drag, startPoint x: 91, startPoint y: 90, endPoint x: 103, endPoint y: 88, distance: 11.8
click at [91, 90] on div "Laboratory" at bounding box center [90, 89] width 31 height 9
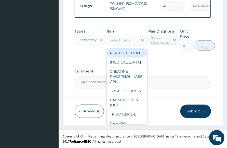
click at [135, 42] on div "Select Item" at bounding box center [122, 40] width 31 height 8
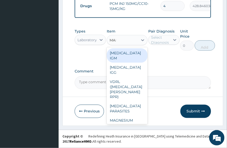
type input "MALA"
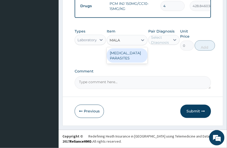
click at [135, 58] on div "MALARIA PARASITES" at bounding box center [127, 55] width 41 height 14
type input "2500"
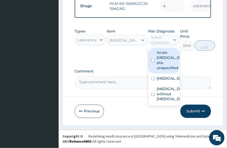
click at [169, 44] on div "Select Diagnosis" at bounding box center [164, 40] width 31 height 10
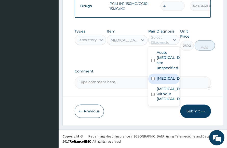
click at [167, 81] on label "Malaria, unspecified" at bounding box center [169, 78] width 25 height 5
checkbox input "true"
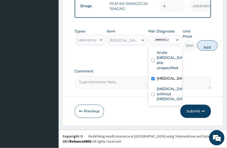
drag, startPoint x: 208, startPoint y: 47, endPoint x: 205, endPoint y: 52, distance: 5.7
click at [208, 48] on button "Add" at bounding box center [208, 45] width 20 height 10
type input "0"
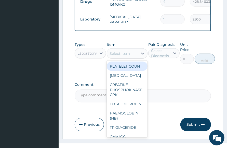
click at [126, 54] on div "Select Item" at bounding box center [122, 53] width 31 height 8
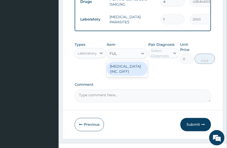
type input "FULL"
click at [124, 72] on div "FULL BLOOD COUNT (INC. DIFF)" at bounding box center [127, 69] width 41 height 14
type input "4341.60009765625"
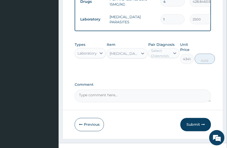
click at [164, 58] on div "Select Diagnosis" at bounding box center [160, 53] width 19 height 10
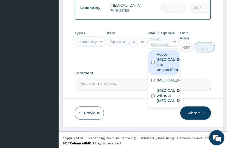
scroll to position [351, 0]
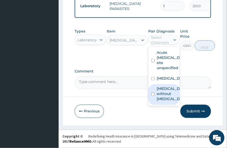
drag, startPoint x: 169, startPoint y: 108, endPoint x: 173, endPoint y: 102, distance: 7.3
click at [169, 101] on label "Sepsis without septic shock" at bounding box center [169, 93] width 25 height 15
checkbox input "true"
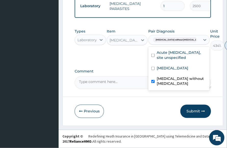
type input "0"
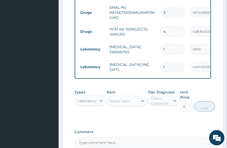
scroll to position [368, 0]
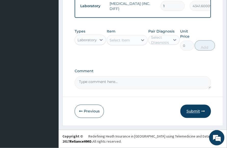
click at [192, 111] on button "Submit" at bounding box center [196, 110] width 31 height 13
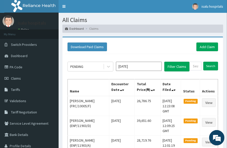
drag, startPoint x: 176, startPoint y: 31, endPoint x: 172, endPoint y: 37, distance: 7.4
click at [176, 31] on ol "Dashboard Claims" at bounding box center [143, 29] width 161 height 8
click at [159, 44] on div "Download Paid Claims Add Claim" at bounding box center [143, 46] width 151 height 9
drag, startPoint x: 63, startPoint y: 3, endPoint x: 70, endPoint y: 14, distance: 12.9
click at [64, 3] on link "Toggle navigation" at bounding box center [64, 6] width 11 height 13
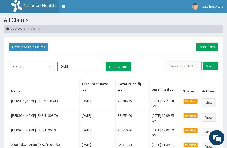
drag, startPoint x: 178, startPoint y: 64, endPoint x: 181, endPoint y: 75, distance: 11.1
click at [178, 65] on input "text" at bounding box center [184, 66] width 35 height 9
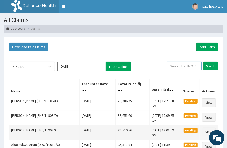
paste input "FRC/10005/F"
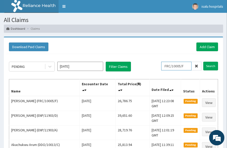
click at [168, 67] on input "FRC/10005/F" at bounding box center [177, 66] width 30 height 9
type input "FRC/10005/F"
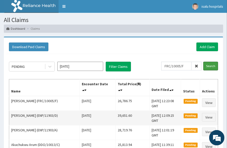
drag, startPoint x: 210, startPoint y: 66, endPoint x: 164, endPoint y: 114, distance: 66.8
click at [207, 70] on div "FRC/10005/F Search" at bounding box center [190, 67] width 57 height 10
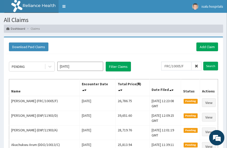
click at [209, 65] on input "Search" at bounding box center [211, 66] width 15 height 9
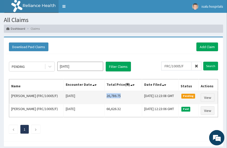
drag, startPoint x: 94, startPoint y: 94, endPoint x: 115, endPoint y: 93, distance: 20.7
click at [115, 93] on td "26,786.75" at bounding box center [123, 97] width 38 height 13
drag, startPoint x: 104, startPoint y: 96, endPoint x: 102, endPoint y: 98, distance: 3.1
copy td "26,786.75"
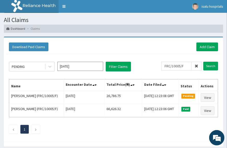
drag, startPoint x: 144, startPoint y: 46, endPoint x: 142, endPoint y: 42, distance: 4.4
click at [144, 46] on div "Download Paid Claims Add Claim" at bounding box center [114, 46] width 210 height 9
click at [205, 44] on link "Add Claim" at bounding box center [208, 46] width 22 height 9
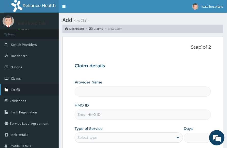
type input "Isalu Hospital Limited"
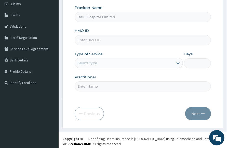
scroll to position [76, 0]
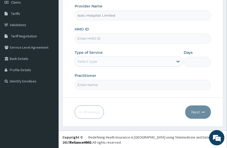
click at [80, 34] on input "HMO ID" at bounding box center [143, 38] width 137 height 10
paste input "FSL/10001/C"
type input "FSL/10001/C"
click at [103, 60] on div "Select type" at bounding box center [124, 61] width 99 height 8
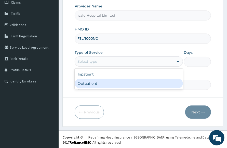
click at [98, 81] on div "Outpatient" at bounding box center [129, 83] width 108 height 9
type input "1"
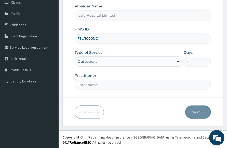
click at [149, 91] on form "Step 1 of 2 Claim details Provider Name Isalu Hospital Limited HMO ID FSL/10001…" at bounding box center [143, 44] width 161 height 166
click at [110, 84] on input "Practitioner" at bounding box center [143, 85] width 137 height 10
paste input "Badru Muhydeen"
type input "Badru Muhydeen"
click at [198, 111] on button "Next" at bounding box center [199, 111] width 26 height 13
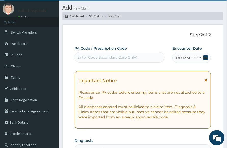
scroll to position [12, 0]
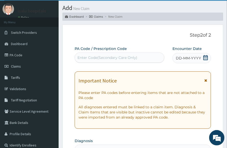
click at [111, 57] on div "Enter Code(Secondary Care Only)" at bounding box center [108, 57] width 60 height 5
paste input "PA/12FE85"
type input "PA/12FE85"
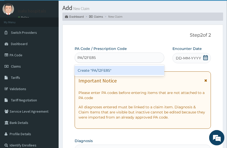
click at [118, 68] on div "Create "PA/12FE85"" at bounding box center [120, 70] width 90 height 9
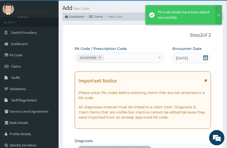
scroll to position [193, 0]
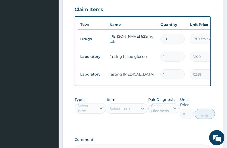
click at [163, 58] on input "1" at bounding box center [173, 57] width 24 height 10
click at [157, 46] on tr "Drugs flemming 625mg tab 10 538.1375732421875 5381.38 Acute upper respiratory i…" at bounding box center [203, 39] width 250 height 18
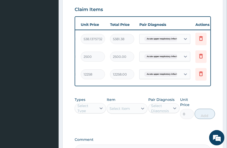
scroll to position [0, 119]
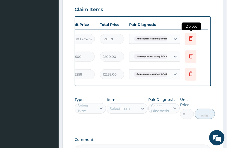
click at [191, 38] on icon at bounding box center [191, 38] width 6 height 6
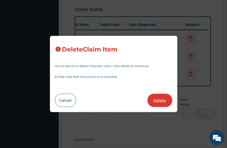
click at [159, 101] on button "Delete" at bounding box center [160, 99] width 25 height 13
type input "1"
type input "2500"
type input "2500.00"
type input "12258"
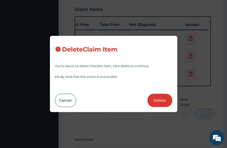
type input "12258.00"
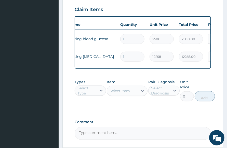
scroll to position [0, 0]
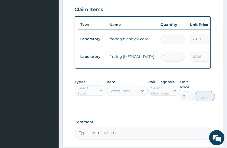
click at [97, 95] on div at bounding box center [101, 90] width 9 height 9
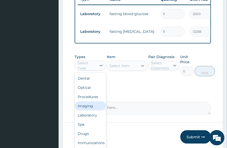
scroll to position [248, 0]
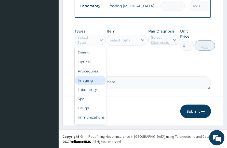
click at [92, 76] on div "Imaging" at bounding box center [90, 80] width 31 height 9
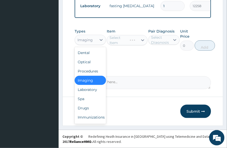
click at [88, 42] on div "Imaging" at bounding box center [85, 39] width 15 height 5
click at [94, 72] on div "Procedures" at bounding box center [90, 70] width 31 height 9
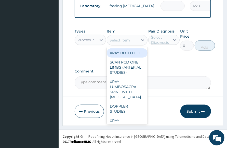
click at [132, 41] on div "Select Item" at bounding box center [122, 40] width 31 height 8
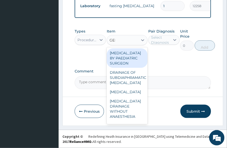
type input "GENE"
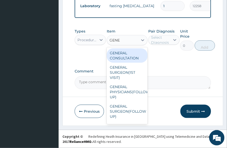
click at [133, 52] on div "GENERAL CONSULTATION" at bounding box center [127, 55] width 41 height 14
type input "3150"
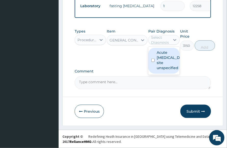
click at [165, 44] on div "Select Diagnosis" at bounding box center [160, 40] width 19 height 10
click at [168, 63] on label "Acute upper respiratory infection, site unspecified" at bounding box center [169, 60] width 25 height 20
checkbox input "true"
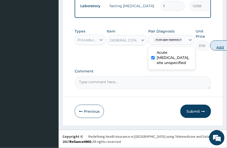
click at [219, 48] on button "Add" at bounding box center [221, 45] width 20 height 10
type input "0"
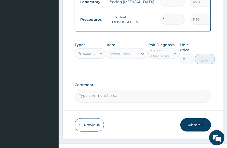
click at [103, 58] on div at bounding box center [101, 53] width 9 height 9
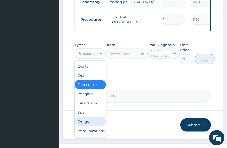
drag, startPoint x: 88, startPoint y: 125, endPoint x: 91, endPoint y: 124, distance: 3.4
click at [88, 125] on div "Drugs" at bounding box center [90, 121] width 31 height 9
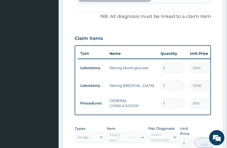
scroll to position [120, 0]
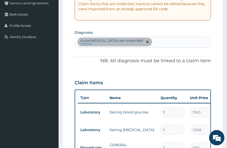
click at [184, 47] on div "PA Code / Prescription Code PA/12FE85 Encounter Date 09-10-2025 Important Notic…" at bounding box center [143, 84] width 137 height 292
click at [190, 44] on div "Acute upper respiratory infection, site unspecified confirmed" at bounding box center [143, 42] width 136 height 11
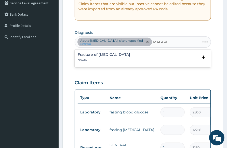
type input "MALARIA"
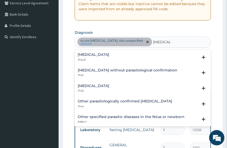
click at [97, 87] on h4 "Malaria, unspecified" at bounding box center [94, 86] width 32 height 4
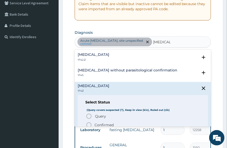
click at [88, 124] on icon "status option filled" at bounding box center [89, 125] width 6 height 6
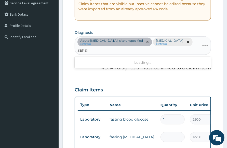
type input "SEPSIS"
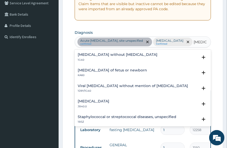
click at [116, 62] on div "Sepsis without septic shock 1G40" at bounding box center [118, 57] width 80 height 9
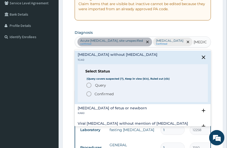
click at [99, 96] on p "Confirmed" at bounding box center [104, 93] width 19 height 5
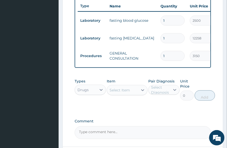
scroll to position [275, 0]
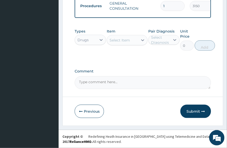
click at [128, 42] on div "Select Item" at bounding box center [120, 40] width 20 height 5
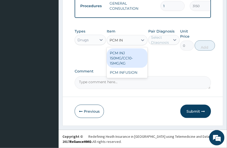
type input "PCM INJ"
drag, startPoint x: 120, startPoint y: 56, endPoint x: 148, endPoint y: 56, distance: 27.8
click at [121, 56] on div "PCM INJ 150MG/CC10-15MG/KG" at bounding box center [127, 57] width 41 height 19
type input "428.8460388183594"
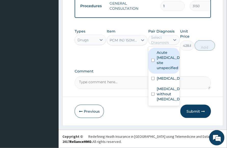
click at [165, 42] on div "Select Diagnosis" at bounding box center [160, 40] width 19 height 10
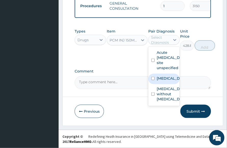
drag, startPoint x: 166, startPoint y: 90, endPoint x: 189, endPoint y: 78, distance: 26.5
click at [166, 81] on label "Malaria, unspecified" at bounding box center [169, 78] width 25 height 5
checkbox input "true"
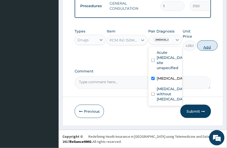
click at [211, 47] on button "Add" at bounding box center [208, 45] width 20 height 10
type input "0"
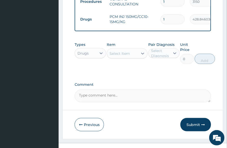
drag, startPoint x: 167, startPoint y: 21, endPoint x: 145, endPoint y: 27, distance: 23.0
click at [150, 26] on tr "Drugs PCM INJ 150MG/CC10-15MG/KG 1 428.8460388183594 428.85 Malaria, unspecifie…" at bounding box center [203, 19] width 250 height 18
type input "4"
type input "1715.38"
type input "4"
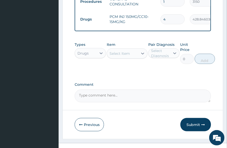
click at [135, 57] on div "Select Item" at bounding box center [122, 53] width 31 height 8
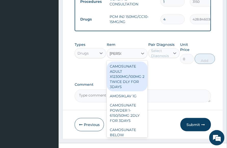
type input "AMOSI"
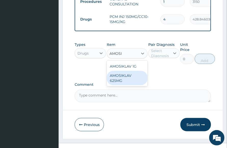
click at [135, 81] on div "AMOSIKLAV 625MG" at bounding box center [127, 78] width 41 height 14
type input "442.4111938476562"
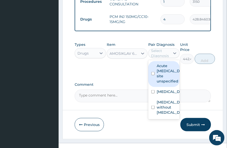
click at [164, 56] on div "Select Diagnosis" at bounding box center [160, 53] width 19 height 10
click at [162, 83] on label "Acute upper respiratory infection, site unspecified" at bounding box center [169, 73] width 25 height 20
checkbox input "true"
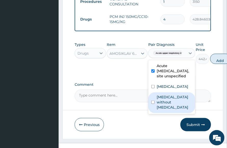
click at [167, 110] on label "Sepsis without septic shock" at bounding box center [174, 101] width 35 height 15
checkbox input "true"
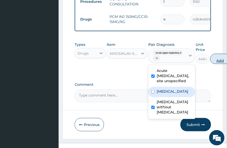
click at [220, 64] on button "Add" at bounding box center [221, 59] width 20 height 10
type input "0"
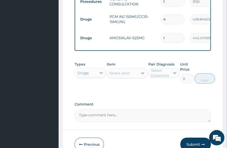
click at [176, 40] on input "1" at bounding box center [173, 38] width 24 height 10
type input "10"
type input "4424.11"
type input "10"
click at [121, 76] on div "Select Item" at bounding box center [120, 72] width 20 height 5
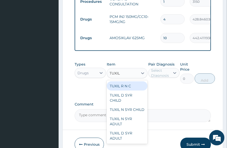
type input "TUXIL D"
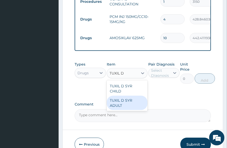
click at [130, 104] on div "TUXIL D SYR ADULT" at bounding box center [127, 102] width 41 height 14
type input "1397.088012695312"
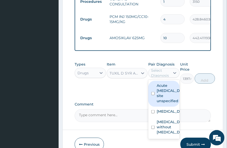
click at [164, 74] on div "Select Diagnosis" at bounding box center [160, 73] width 19 height 10
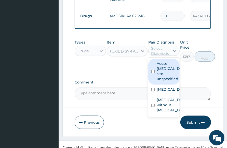
scroll to position [307, 0]
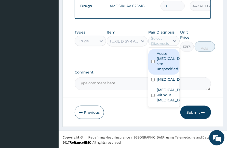
click at [165, 71] on label "Acute upper respiratory infection, site unspecified" at bounding box center [169, 61] width 25 height 20
checkbox input "true"
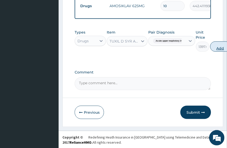
click at [223, 48] on button "Add" at bounding box center [221, 46] width 20 height 10
type input "0"
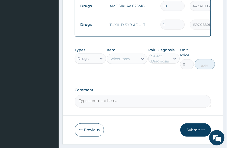
click at [123, 61] on div "Select Item" at bounding box center [120, 58] width 20 height 5
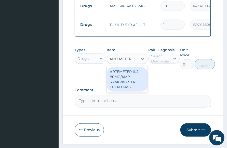
type input "ARTEMETER INJ"
drag, startPoint x: 121, startPoint y: 82, endPoint x: 133, endPoint y: 78, distance: 12.5
click at [122, 82] on div "ARTEMETER INJ 80MG/AMP-3.2MG/KG STAT THEN 1.6MG" at bounding box center [127, 79] width 41 height 25
type input "1672.925537109375"
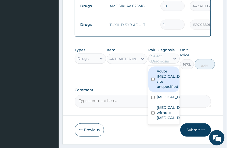
drag, startPoint x: 162, startPoint y: 63, endPoint x: 169, endPoint y: 61, distance: 7.4
click at [164, 63] on div "Select Diagnosis" at bounding box center [160, 58] width 19 height 10
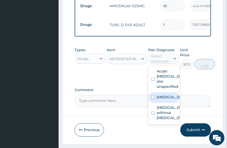
click at [169, 99] on label "Malaria, unspecified" at bounding box center [169, 96] width 25 height 5
checkbox input "true"
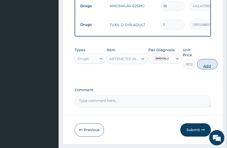
click at [217, 69] on button "Add" at bounding box center [208, 64] width 20 height 10
type input "0"
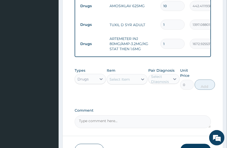
drag, startPoint x: 169, startPoint y: 45, endPoint x: 143, endPoint y: 46, distance: 26.0
click at [143, 46] on tr "Drugs ARTEMETER INJ 80MG/AMP-3.2MG/KG STAT THEN 1.6MG 1 1672.925537109375 1672.…" at bounding box center [203, 43] width 250 height 20
type input "9"
type input "15056.33"
type input "9"
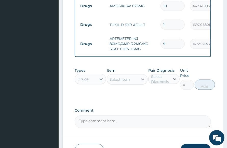
click at [90, 82] on div "Drugs" at bounding box center [86, 79] width 22 height 8
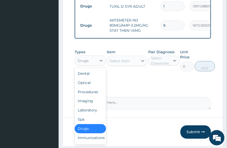
scroll to position [351, 0]
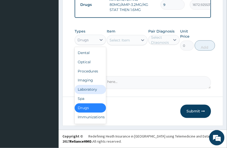
click at [87, 91] on div "Laboratory" at bounding box center [90, 89] width 31 height 9
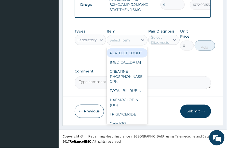
click at [131, 40] on div "Select Item" at bounding box center [122, 40] width 31 height 8
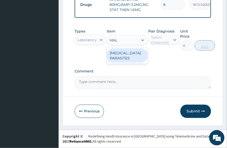
type input "MALA"
drag, startPoint x: 125, startPoint y: 58, endPoint x: 150, endPoint y: 53, distance: 24.9
click at [127, 58] on div "MALARIA PARASITES" at bounding box center [127, 55] width 41 height 14
type input "2500"
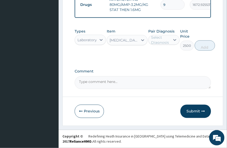
drag, startPoint x: 166, startPoint y: 38, endPoint x: 169, endPoint y: 43, distance: 5.0
click at [167, 38] on div "Select Diagnosis" at bounding box center [160, 40] width 19 height 10
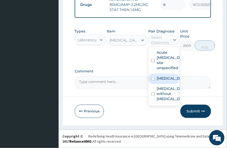
click at [170, 81] on label "Malaria, unspecified" at bounding box center [169, 78] width 25 height 5
checkbox input "true"
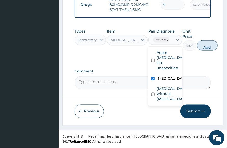
click at [214, 46] on button "Add" at bounding box center [208, 45] width 20 height 10
type input "0"
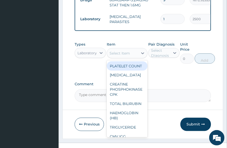
click at [135, 57] on div "Select Item" at bounding box center [122, 53] width 31 height 8
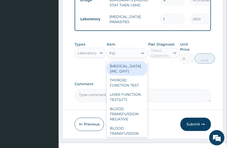
type input "FULL"
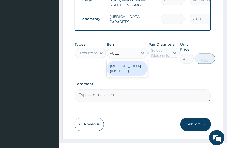
click at [131, 70] on div "FULL BLOOD COUNT (INC. DIFF)" at bounding box center [127, 68] width 41 height 14
type input "4341.60009765625"
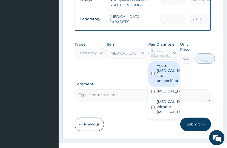
click at [161, 58] on div "Select Diagnosis" at bounding box center [160, 53] width 19 height 10
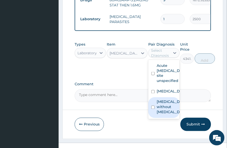
click at [167, 114] on label "Sepsis without septic shock" at bounding box center [169, 106] width 25 height 15
checkbox input "true"
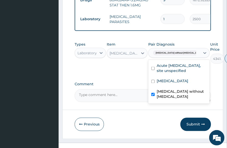
type input "0"
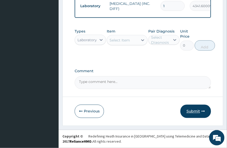
click at [197, 117] on button "Submit" at bounding box center [196, 110] width 31 height 13
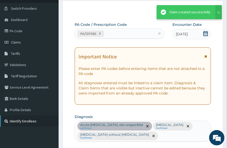
scroll to position [386, 0]
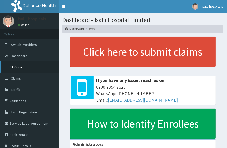
click at [23, 63] on link "PA Code" at bounding box center [29, 66] width 59 height 11
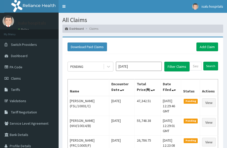
drag, startPoint x: 0, startPoint y: 0, endPoint x: 162, endPoint y: 48, distance: 169.4
click at [167, 45] on div "Download Paid Claims Add Claim" at bounding box center [143, 46] width 151 height 9
click at [65, 5] on link "Toggle navigation" at bounding box center [64, 6] width 11 height 13
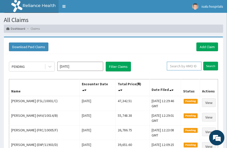
click at [192, 65] on input "text" at bounding box center [184, 66] width 35 height 9
paste input "FSL/10001/C"
drag, startPoint x: 166, startPoint y: 66, endPoint x: 168, endPoint y: 67, distance: 2.7
click at [167, 66] on input "FSL/10001/C" at bounding box center [177, 66] width 30 height 9
click at [172, 65] on input "FSL/10001/C" at bounding box center [177, 66] width 30 height 9
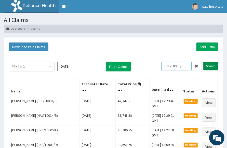
type input "FSL/10001/C"
click at [213, 66] on input "Search" at bounding box center [211, 66] width 15 height 9
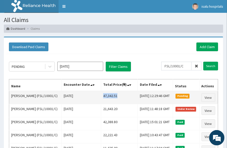
drag, startPoint x: 94, startPoint y: 94, endPoint x: 110, endPoint y: 95, distance: 15.8
click at [110, 95] on td "47,342.51" at bounding box center [119, 97] width 37 height 13
copy td "47,342.51"
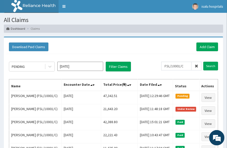
click at [165, 51] on div "Download Paid Claims Add Claim" at bounding box center [113, 47] width 215 height 14
drag, startPoint x: 154, startPoint y: 48, endPoint x: 82, endPoint y: 33, distance: 74.0
click at [152, 48] on div "Download Paid Claims Add Claim" at bounding box center [114, 46] width 210 height 9
click at [208, 45] on link "Add Claim" at bounding box center [208, 46] width 22 height 9
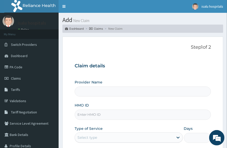
type input "Isalu Hospital Limited"
click at [102, 114] on input "HMO ID" at bounding box center [143, 114] width 137 height 10
paste input "GRS/10094/B"
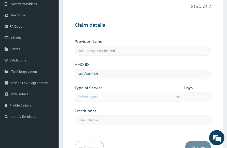
scroll to position [76, 0]
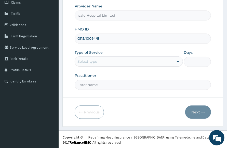
type input "GRS/10094/B"
click at [100, 62] on div "Select type" at bounding box center [124, 61] width 99 height 8
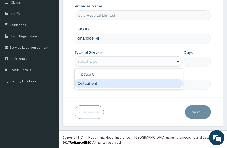
click at [92, 86] on div "Outpatient" at bounding box center [129, 83] width 108 height 9
type input "1"
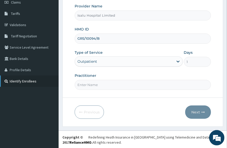
scroll to position [0, 0]
drag, startPoint x: 185, startPoint y: 110, endPoint x: 131, endPoint y: 95, distance: 56.0
click at [185, 111] on div "Previous Next" at bounding box center [143, 111] width 137 height 13
click at [122, 77] on div "Practitioner" at bounding box center [143, 81] width 137 height 17
click at [115, 84] on input "Practitioner" at bounding box center [143, 85] width 137 height 10
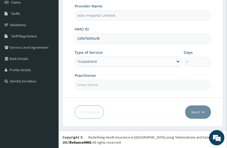
paste input "[PERSON_NAME]"
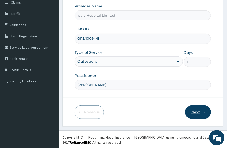
type input "[PERSON_NAME]"
click at [204, 110] on icon "button" at bounding box center [204, 112] width 4 height 4
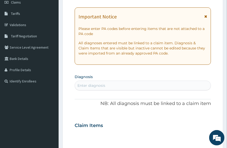
click at [178, 75] on section "Diagnosis Enter diagnosis" at bounding box center [143, 81] width 137 height 17
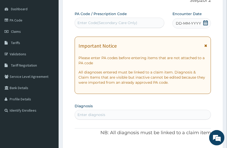
scroll to position [12, 0]
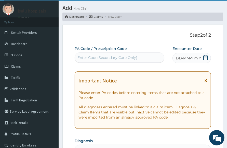
drag, startPoint x: 205, startPoint y: 57, endPoint x: 202, endPoint y: 60, distance: 4.2
click at [205, 57] on icon at bounding box center [206, 57] width 5 height 5
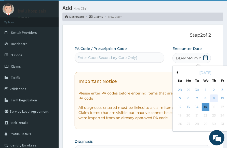
click at [211, 97] on div "9" at bounding box center [215, 98] width 8 height 8
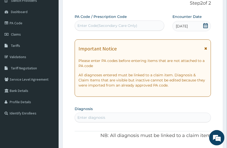
scroll to position [0, 0]
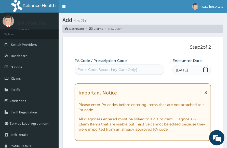
click at [107, 66] on div "Enter Code(Secondary Care Only)" at bounding box center [119, 69] width 89 height 8
paste input "PA/487569"
type input "PA/487569"
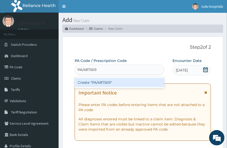
click at [116, 87] on div "Create "PA/487569"" at bounding box center [120, 82] width 90 height 11
click at [115, 83] on div "Create "PA/487569"" at bounding box center [120, 82] width 90 height 9
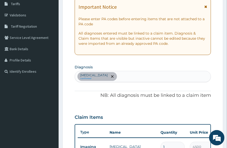
scroll to position [62, 0]
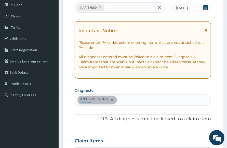
click at [129, 11] on div "PA/487569" at bounding box center [120, 7] width 90 height 10
paste input "PA/8C4BD7"
type input "PA/8C4BD7"
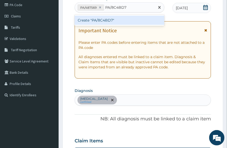
click at [121, 23] on div "Create "PA/8C4BD7"" at bounding box center [120, 20] width 90 height 9
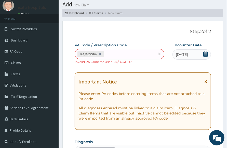
scroll to position [0, 0]
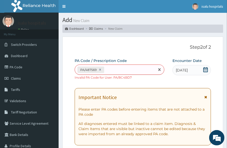
click at [126, 66] on div "PA/487569" at bounding box center [115, 69] width 80 height 8
paste input "PA/6242C1"
type input "PA/6242C1"
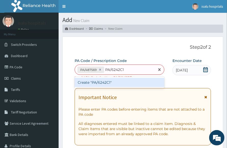
click at [126, 86] on div "Create "PA/6242C1"" at bounding box center [120, 82] width 90 height 9
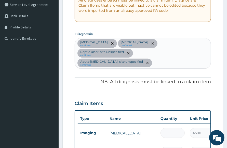
scroll to position [181, 0]
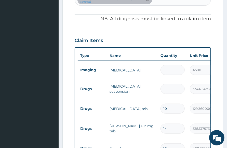
click at [180, 105] on td "10" at bounding box center [172, 108] width 29 height 15
click at [176, 123] on input "14" at bounding box center [173, 128] width 24 height 10
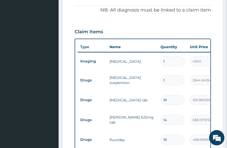
scroll to position [213, 0]
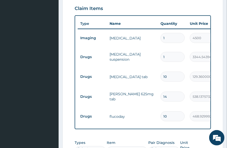
click at [178, 106] on tr "Drugs flucoday 10 468.9299926757812 4689.30 Malaria, unspecified + 1 Delete" at bounding box center [203, 116] width 250 height 20
click at [181, 93] on td "14" at bounding box center [172, 96] width 29 height 15
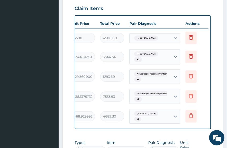
scroll to position [0, 119]
click at [192, 93] on icon at bounding box center [191, 96] width 6 height 6
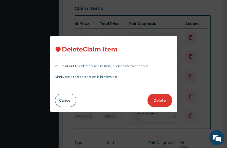
click at [164, 101] on button "Delete" at bounding box center [160, 99] width 25 height 13
type input "10"
type input "468.9299926757812"
type input "4689.30"
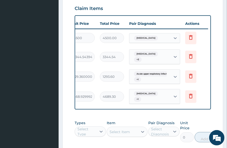
scroll to position [0, 0]
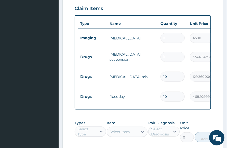
drag, startPoint x: 81, startPoint y: 129, endPoint x: 83, endPoint y: 127, distance: 2.9
click at [82, 128] on div "Select Type" at bounding box center [87, 131] width 19 height 10
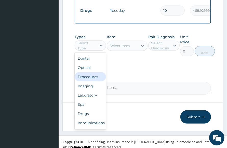
click at [96, 72] on div "Procedures" at bounding box center [90, 76] width 31 height 9
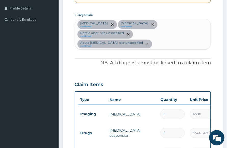
scroll to position [107, 0]
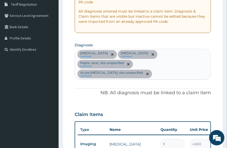
click at [185, 65] on div "Melaena confirmed Malaria, unspecified confirmed Peptic ulcer, site unspecified…" at bounding box center [143, 64] width 136 height 30
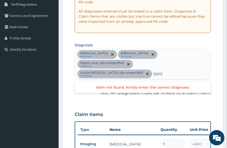
type input "SEPSI"
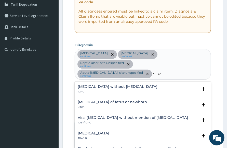
click at [126, 90] on p "1G40" at bounding box center [118, 92] width 80 height 4
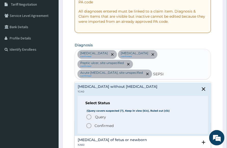
click at [90, 122] on icon "status option filled" at bounding box center [89, 125] width 6 height 6
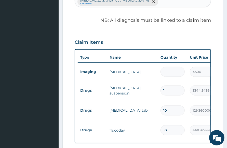
scroll to position [235, 0]
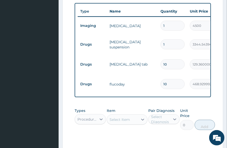
click at [123, 117] on div "Select Item" at bounding box center [120, 119] width 20 height 5
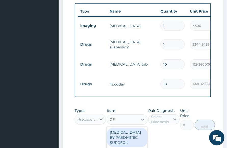
type input "GENE"
drag, startPoint x: 133, startPoint y: 126, endPoint x: 167, endPoint y: 116, distance: 36.2
click at [134, 127] on div "GENERAL CONSULTATION" at bounding box center [127, 134] width 41 height 14
type input "3150"
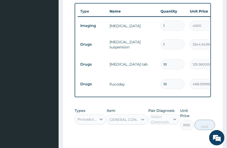
click at [165, 114] on div "Select Diagnosis" at bounding box center [160, 119] width 19 height 10
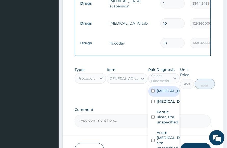
scroll to position [308, 0]
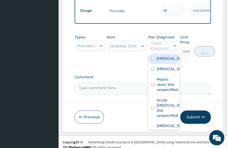
click at [164, 56] on label "Melaena" at bounding box center [169, 58] width 25 height 5
checkbox input "true"
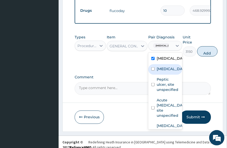
drag, startPoint x: 168, startPoint y: 66, endPoint x: 169, endPoint y: 70, distance: 4.0
click at [168, 67] on label "Malaria, unspecified" at bounding box center [171, 68] width 28 height 5
checkbox input "true"
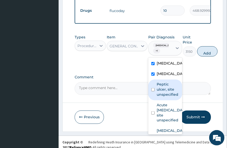
drag, startPoint x: 172, startPoint y: 91, endPoint x: 174, endPoint y: 93, distance: 3.3
click at [172, 91] on label "Peptic ulcer, site unspecified" at bounding box center [168, 88] width 22 height 15
checkbox input "true"
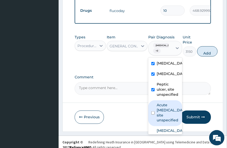
click at [170, 111] on label "Acute upper respiratory infection, site unspecified" at bounding box center [171, 112] width 28 height 20
checkbox input "true"
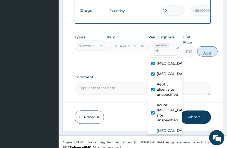
scroll to position [39, 0]
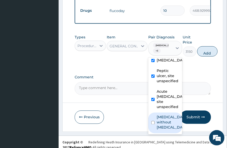
click at [166, 114] on label "Sepsis without septic shock" at bounding box center [171, 121] width 28 height 15
checkbox input "true"
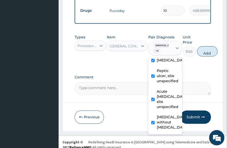
scroll to position [39, 0]
click at [207, 46] on button "Add" at bounding box center [208, 51] width 20 height 10
type input "0"
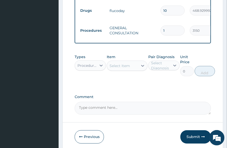
click at [94, 63] on div "Procedures" at bounding box center [88, 65] width 20 height 5
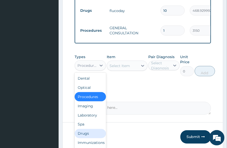
drag, startPoint x: 93, startPoint y: 127, endPoint x: 96, endPoint y: 125, distance: 4.1
click at [93, 129] on div "Drugs" at bounding box center [90, 133] width 31 height 9
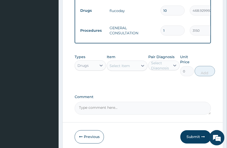
click at [125, 63] on div "Select Item" at bounding box center [120, 65] width 20 height 5
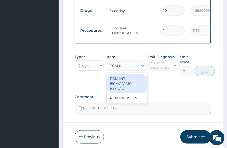
type input "PCM INJ"
drag, startPoint x: 125, startPoint y: 80, endPoint x: 128, endPoint y: 78, distance: 3.5
click at [126, 79] on div "PCM INJ 150MG/CC10-15MG/KG" at bounding box center [127, 83] width 41 height 19
type input "428.8460388183594"
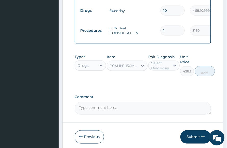
click at [169, 60] on div "Select Diagnosis" at bounding box center [160, 65] width 19 height 10
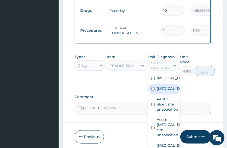
click at [166, 86] on label "Malaria, unspecified" at bounding box center [169, 88] width 25 height 5
checkbox input "true"
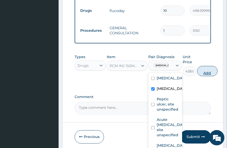
click at [212, 66] on button "Add" at bounding box center [208, 71] width 20 height 10
type input "0"
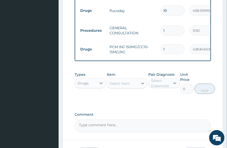
drag, startPoint x: 172, startPoint y: 37, endPoint x: 114, endPoint y: 47, distance: 58.0
click at [143, 42] on tr "Drugs PCM INJ 150MG/CC10-15MG/KG 1 428.8460388183594 428.85 Malaria, unspecifie…" at bounding box center [203, 49] width 250 height 18
type input "6"
type input "2573.08"
type input "6"
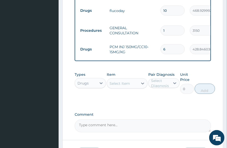
click at [129, 81] on div "Select Item" at bounding box center [120, 83] width 20 height 5
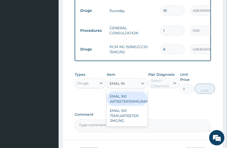
type input "EMAL INJ"
click at [128, 92] on div "EMAL INJ ARTEETER150MG/AMP3MG/KG" at bounding box center [127, 98] width 41 height 14
type input "1672.925537109375"
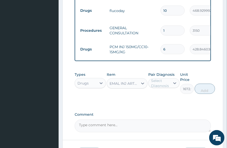
click at [159, 81] on div "Pair Diagnosis Select Diagnosis" at bounding box center [164, 83] width 31 height 22
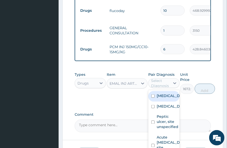
drag, startPoint x: 160, startPoint y: 76, endPoint x: 160, endPoint y: 81, distance: 4.8
click at [160, 78] on div "Select Diagnosis" at bounding box center [160, 83] width 19 height 10
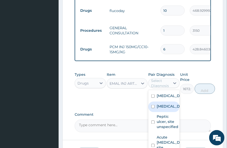
click at [167, 103] on label "Malaria, unspecified" at bounding box center [169, 105] width 25 height 5
checkbox input "true"
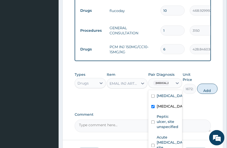
click at [211, 83] on button "Add" at bounding box center [208, 88] width 20 height 10
type input "0"
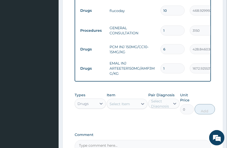
drag, startPoint x: 176, startPoint y: 57, endPoint x: 140, endPoint y: 67, distance: 37.7
click at [154, 60] on tr "Drugs EMAL INJ ARTEETER150MG/AMP3MG/KG 1 1672.925537109375 1672.93 Malaria, uns…" at bounding box center [203, 68] width 250 height 20
type input "3"
type input "5018.78"
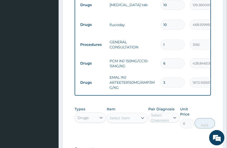
scroll to position [308, 0]
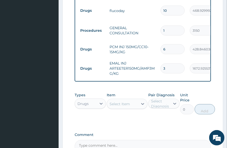
type input "3"
click at [121, 101] on div "Select Item" at bounding box center [120, 103] width 20 height 5
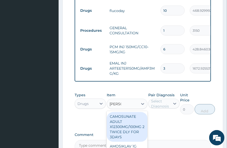
type input "AMOSI"
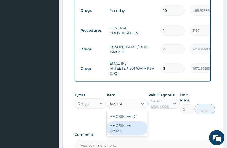
click at [133, 123] on div "AMOSIKLAV 625MG" at bounding box center [127, 128] width 41 height 14
type input "442.4111938476562"
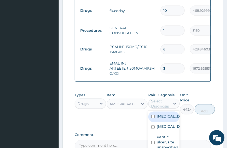
click at [162, 98] on div "Select Diagnosis" at bounding box center [160, 103] width 19 height 10
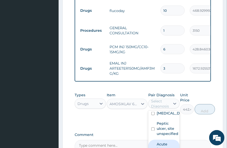
checkbox input "true"
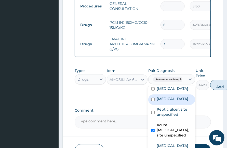
scroll to position [364, 0]
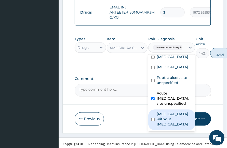
click at [176, 114] on label "Sepsis without septic shock" at bounding box center [174, 118] width 35 height 15
checkbox input "true"
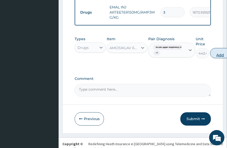
click at [220, 48] on button "Add" at bounding box center [221, 53] width 20 height 10
type input "0"
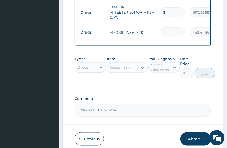
click at [167, 27] on input "1" at bounding box center [173, 32] width 24 height 10
type input "14"
type input "6193.76"
type input "14"
click at [172, 79] on div "Types Drugs Item Select Item Pair Diagnosis Select Diagnosis Unit Price 0 Add" at bounding box center [143, 71] width 137 height 35
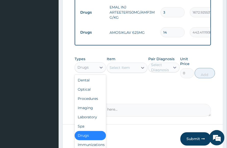
click at [83, 63] on div "Drugs" at bounding box center [86, 67] width 22 height 8
click at [93, 112] on div "Laboratory" at bounding box center [90, 116] width 31 height 9
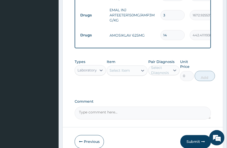
scroll to position [384, 0]
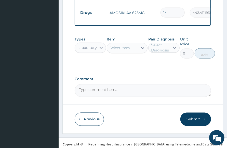
click at [172, 77] on label "Comment" at bounding box center [143, 79] width 137 height 4
click at [172, 84] on textarea "Comment" at bounding box center [143, 90] width 137 height 13
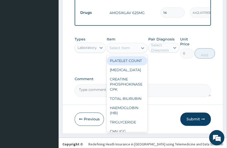
click at [126, 44] on div "Select Item" at bounding box center [122, 48] width 31 height 8
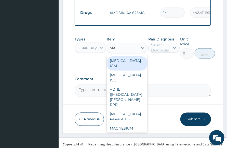
type input "MALA"
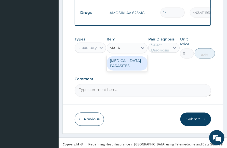
click at [139, 56] on div "[MEDICAL_DATA] PARASITES" at bounding box center [127, 63] width 41 height 14
type input "2500"
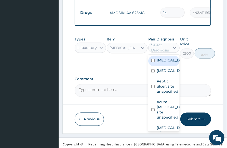
click at [166, 43] on div "Select Diagnosis" at bounding box center [160, 48] width 19 height 10
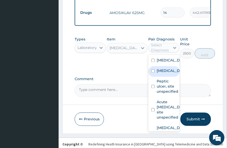
click at [165, 68] on label "[MEDICAL_DATA]" at bounding box center [169, 70] width 25 height 5
checkbox input "true"
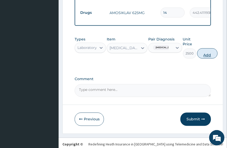
click at [210, 48] on button "Add" at bounding box center [208, 53] width 20 height 10
type input "0"
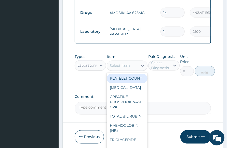
click at [124, 63] on div "Select Item" at bounding box center [120, 65] width 20 height 5
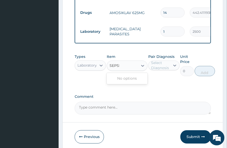
type input "[MEDICAL_DATA]"
drag, startPoint x: 127, startPoint y: 58, endPoint x: 108, endPoint y: 58, distance: 19.4
click at [108, 62] on div "Select Item" at bounding box center [122, 66] width 31 height 8
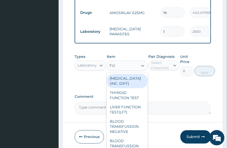
type input "FULL"
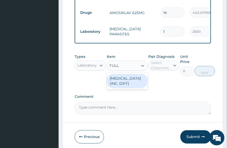
drag, startPoint x: 127, startPoint y: 75, endPoint x: 134, endPoint y: 74, distance: 7.6
click at [127, 75] on div "[MEDICAL_DATA] (INC. DIFF)" at bounding box center [127, 81] width 41 height 14
type input "4341.60009765625"
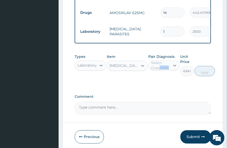
drag, startPoint x: 159, startPoint y: 63, endPoint x: 160, endPoint y: 59, distance: 4.0
click at [160, 59] on div "Pair Diagnosis Select Diagnosis" at bounding box center [164, 65] width 31 height 22
click at [166, 60] on div "Select Diagnosis" at bounding box center [160, 65] width 19 height 10
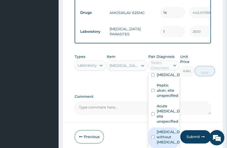
scroll to position [39, 0]
click at [164, 129] on label "[MEDICAL_DATA] without [MEDICAL_DATA]" at bounding box center [169, 136] width 25 height 15
checkbox input "true"
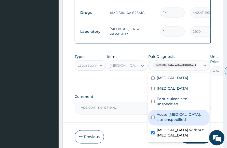
type input "0"
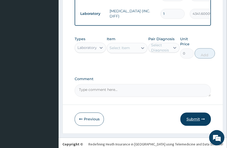
drag, startPoint x: 191, startPoint y: 107, endPoint x: 191, endPoint y: 111, distance: 4.1
click at [191, 112] on button "Submit" at bounding box center [196, 118] width 31 height 13
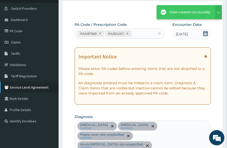
scroll to position [419, 0]
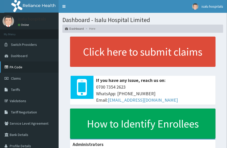
click at [23, 67] on link "PA Code" at bounding box center [29, 66] width 59 height 11
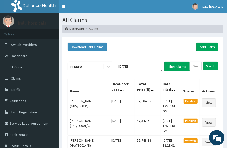
click at [175, 44] on div "Download Paid Claims Add Claim" at bounding box center [143, 46] width 151 height 9
click at [61, 6] on link "Toggle navigation" at bounding box center [64, 6] width 11 height 13
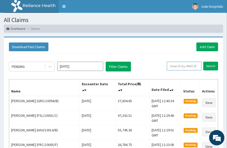
click at [175, 67] on input "text" at bounding box center [184, 66] width 35 height 9
paste input "GRS/10094/B"
click at [169, 64] on input "GRS/10094/B" at bounding box center [177, 66] width 30 height 9
type input "GRS/10094/B"
click at [213, 66] on input "Search" at bounding box center [211, 66] width 15 height 9
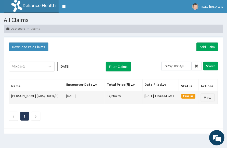
drag, startPoint x: 97, startPoint y: 94, endPoint x: 116, endPoint y: 95, distance: 18.9
click at [125, 94] on tr "[PERSON_NAME] (GRS/10094/B) [DATE] 37,604.65 [DATE] 12:40:34 GMT Pending View" at bounding box center [113, 97] width 209 height 13
copy tr "37,604.65"
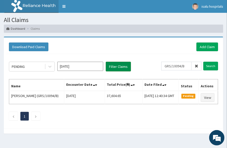
drag, startPoint x: 171, startPoint y: 45, endPoint x: 130, endPoint y: 69, distance: 47.5
click at [171, 45] on div "Download Paid Claims Add Claim" at bounding box center [114, 46] width 210 height 9
click at [212, 48] on link "Add Claim" at bounding box center [208, 46] width 22 height 9
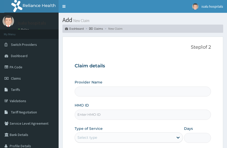
type input "Isalu Hospital Limited"
drag, startPoint x: 218, startPoint y: 73, endPoint x: 206, endPoint y: 76, distance: 12.6
click at [215, 73] on form "Step 1 of 2 Claim details Provider Name Isalu Hospital Limited HMO ID Type of S…" at bounding box center [143, 120] width 161 height 166
click at [118, 116] on input "HMO ID" at bounding box center [143, 114] width 137 height 10
paste input "GTB/10113/A"
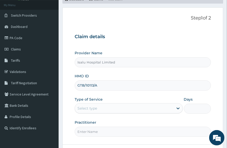
scroll to position [64, 0]
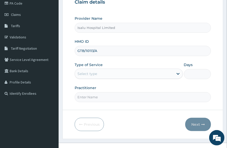
type input "GTB/10113/A"
click at [123, 71] on div "Select type" at bounding box center [124, 73] width 99 height 8
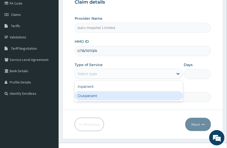
click at [107, 94] on div "Outpatient" at bounding box center [129, 95] width 108 height 9
type input "1"
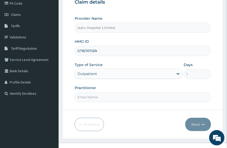
click at [171, 94] on input "Practitioner" at bounding box center [143, 97] width 137 height 10
paste input "TROPHY OGWEZI"
type input "TROPHY OGWEZI"
click at [198, 122] on button "Next" at bounding box center [199, 123] width 26 height 13
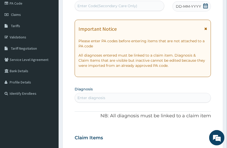
drag, startPoint x: 208, startPoint y: 5, endPoint x: 208, endPoint y: 9, distance: 3.8
click at [208, 9] on span at bounding box center [205, 6] width 5 height 6
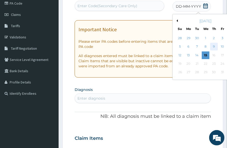
click at [211, 46] on div "9" at bounding box center [215, 47] width 8 height 8
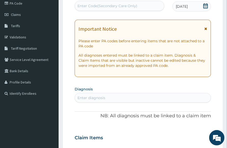
click at [163, 98] on div "Enter diagnosis" at bounding box center [143, 97] width 136 height 8
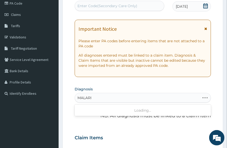
type input "MALARIA"
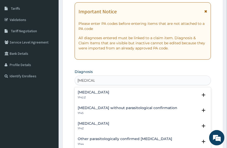
scroll to position [95, 0]
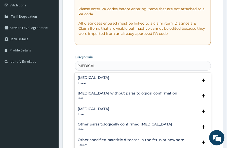
click at [115, 108] on div "Malaria, unspecified 1F4Z" at bounding box center [143, 111] width 130 height 9
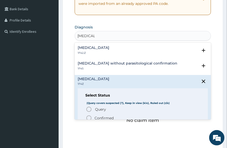
scroll to position [159, 0]
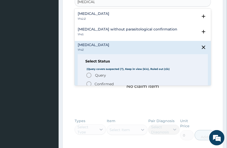
click at [104, 84] on p "Confirmed" at bounding box center [104, 83] width 19 height 5
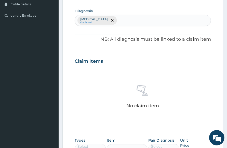
scroll to position [127, 0]
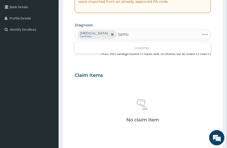
type input "SEPSIS"
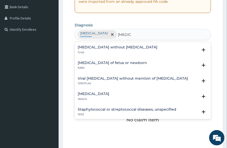
click at [95, 48] on h4 "Sepsis without septic shock" at bounding box center [118, 47] width 80 height 4
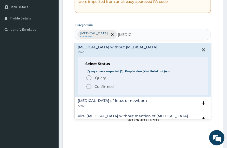
click at [97, 84] on p "Confirmed" at bounding box center [104, 86] width 19 height 5
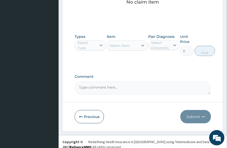
scroll to position [250, 0]
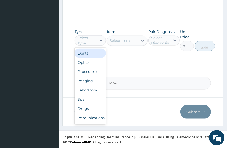
drag, startPoint x: 83, startPoint y: 40, endPoint x: 92, endPoint y: 51, distance: 14.2
click at [84, 40] on div "Select Type" at bounding box center [87, 40] width 19 height 10
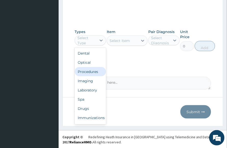
click at [90, 74] on div "Procedures" at bounding box center [90, 71] width 31 height 9
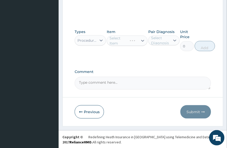
click at [163, 59] on div "Types Procedures Item Select Item Pair Diagnosis Select Diagnosis Unit Price 0 …" at bounding box center [143, 44] width 137 height 35
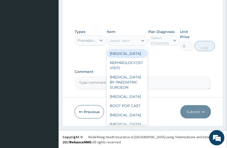
click at [131, 42] on div "Select Item" at bounding box center [122, 41] width 31 height 8
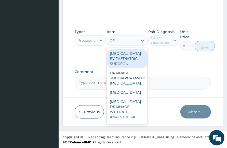
type input "GENE"
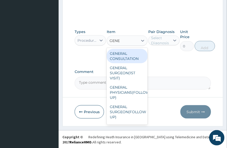
click at [132, 54] on div "GENERAL CONSULTATION" at bounding box center [127, 56] width 41 height 14
type input "3150"
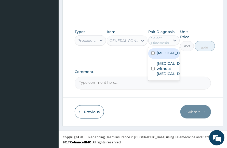
drag, startPoint x: 174, startPoint y: 40, endPoint x: 175, endPoint y: 55, distance: 15.6
click at [174, 40] on icon at bounding box center [175, 41] width 3 height 2
drag, startPoint x: 172, startPoint y: 57, endPoint x: 174, endPoint y: 60, distance: 3.8
click at [173, 55] on label "Malaria, unspecified" at bounding box center [169, 52] width 25 height 5
checkbox input "true"
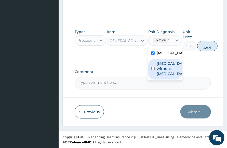
click at [175, 76] on label "Sepsis without septic shock" at bounding box center [171, 68] width 28 height 15
checkbox input "true"
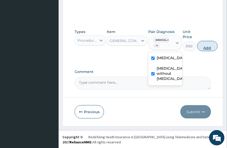
click at [208, 44] on button "Add" at bounding box center [208, 46] width 20 height 10
type input "0"
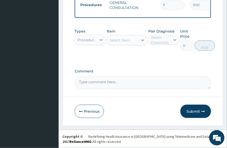
scroll to position [227, 0]
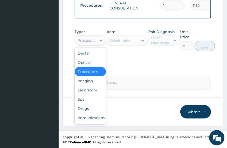
drag, startPoint x: 92, startPoint y: 41, endPoint x: 93, endPoint y: 44, distance: 3.7
click at [93, 42] on div "Procedures" at bounding box center [86, 40] width 22 height 8
click at [94, 112] on div "Drugs" at bounding box center [90, 108] width 31 height 9
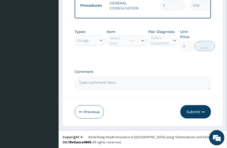
drag, startPoint x: 149, startPoint y: 67, endPoint x: 143, endPoint y: 67, distance: 6.6
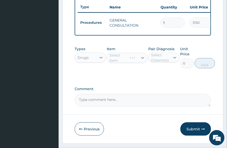
scroll to position [232, 0]
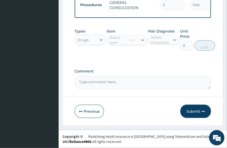
drag, startPoint x: 130, startPoint y: 42, endPoint x: 130, endPoint y: 45, distance: 3.1
click at [130, 42] on div "Select Item" at bounding box center [127, 40] width 41 height 10
click at [136, 46] on div "Item Select Item" at bounding box center [127, 40] width 41 height 22
click at [136, 44] on div "Select Item" at bounding box center [127, 40] width 41 height 10
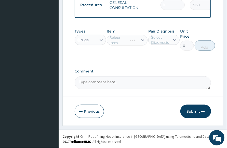
click at [136, 44] on div "Select Item" at bounding box center [127, 40] width 41 height 10
click at [138, 36] on div "Select Item" at bounding box center [127, 40] width 41 height 10
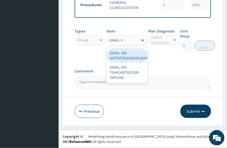
type input "EMAL INJ"
click at [132, 57] on div "EMAL INJ ARTEETER150MG/AMP3MG/KG" at bounding box center [127, 55] width 41 height 14
type input "1672.925537109375"
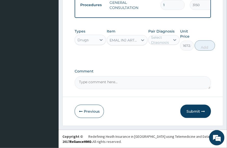
click at [169, 43] on div "Select Diagnosis" at bounding box center [160, 40] width 19 height 10
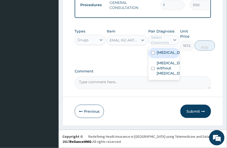
drag, startPoint x: 166, startPoint y: 55, endPoint x: 198, endPoint y: 53, distance: 32.2
click at [167, 55] on label "Malaria, unspecified" at bounding box center [169, 52] width 25 height 5
checkbox input "true"
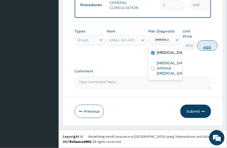
drag, startPoint x: 207, startPoint y: 48, endPoint x: 201, endPoint y: 52, distance: 6.7
click at [207, 48] on button "Add" at bounding box center [208, 45] width 20 height 10
type input "0"
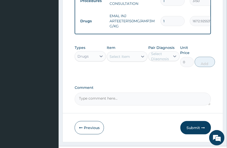
click at [118, 59] on div "Select Item" at bounding box center [122, 56] width 31 height 8
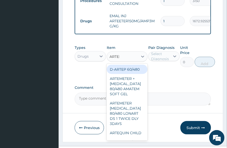
type input "ARTEME"
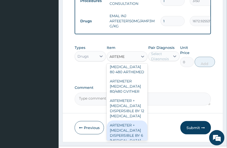
scroll to position [95, 0]
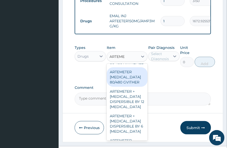
drag, startPoint x: 133, startPoint y: 92, endPoint x: 156, endPoint y: 78, distance: 27.1
click at [133, 87] on div "ARTEMETER LUMEFANTRINE 80/480 GVITHER" at bounding box center [127, 76] width 41 height 19
type input "1472.177368164062"
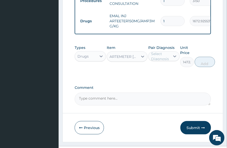
click at [166, 61] on div "Select Diagnosis" at bounding box center [160, 56] width 19 height 10
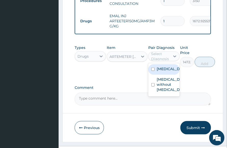
drag, startPoint x: 175, startPoint y: 77, endPoint x: 184, endPoint y: 75, distance: 8.7
click at [176, 71] on label "Malaria, unspecified" at bounding box center [169, 68] width 25 height 5
checkbox input "true"
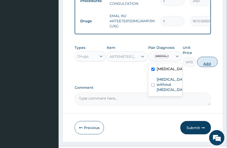
click at [204, 65] on button "Add" at bounding box center [208, 62] width 20 height 10
type input "0"
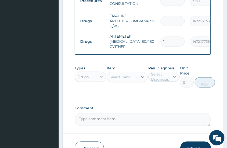
drag, startPoint x: 179, startPoint y: 40, endPoint x: 149, endPoint y: 44, distance: 30.3
click at [155, 43] on tr "Drugs ARTEMETER LUMEFANTRINE 80/480 GVITHER 1 1472.177368164062 1472.18 Malaria…" at bounding box center [203, 41] width 250 height 20
type input "6"
type input "8833.06"
type input "6"
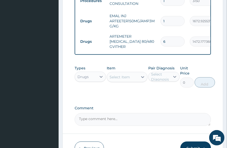
click at [132, 80] on div "Select Item" at bounding box center [122, 77] width 31 height 8
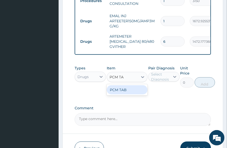
type input "PCM TAB"
click at [137, 92] on div "PCM TAB" at bounding box center [127, 89] width 41 height 9
type input "201.0959930419922"
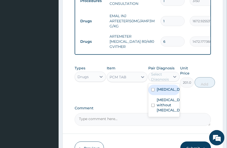
click at [168, 79] on div "Select Diagnosis" at bounding box center [160, 76] width 19 height 10
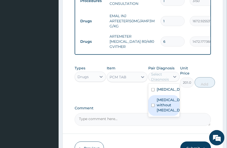
click at [172, 92] on label "Malaria, unspecified" at bounding box center [169, 89] width 25 height 5
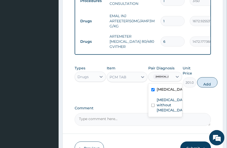
checkbox input "true"
click at [217, 87] on button "Add" at bounding box center [208, 82] width 20 height 10
type input "0"
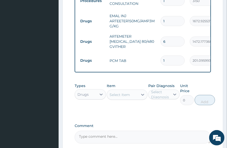
click at [179, 60] on input "1" at bounding box center [173, 60] width 24 height 10
type input "18"
type input "3619.73"
type input "18"
click at [117, 97] on div "Select Item" at bounding box center [120, 94] width 20 height 5
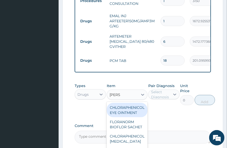
type input "LORAT"
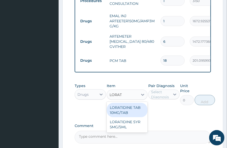
click at [130, 114] on div "LORATIDINE TAB 10MG/TAB" at bounding box center [127, 110] width 41 height 14
type input "49.5"
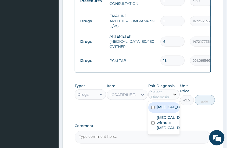
drag, startPoint x: 161, startPoint y: 96, endPoint x: 171, endPoint y: 94, distance: 9.3
click at [162, 96] on div "Select Diagnosis" at bounding box center [160, 94] width 19 height 10
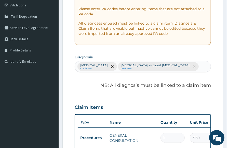
click at [188, 65] on div "Malaria, unspecified Confirmed Sepsis without septic shock Confirmed" at bounding box center [143, 66] width 136 height 11
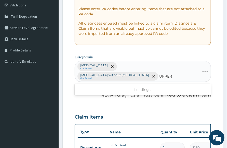
type input "UPPER"
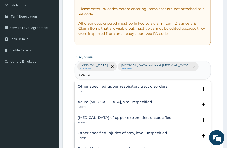
click at [150, 105] on p "CA07.0" at bounding box center [115, 107] width 75 height 4
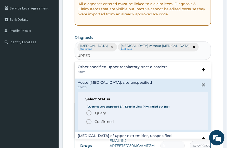
scroll to position [159, 0]
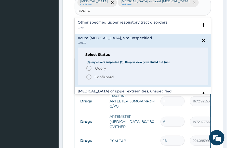
click at [109, 74] on p "Confirmed" at bounding box center [104, 76] width 19 height 5
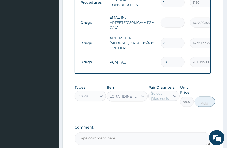
scroll to position [287, 0]
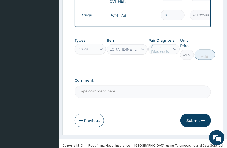
click at [169, 53] on div "Select Diagnosis" at bounding box center [160, 49] width 19 height 10
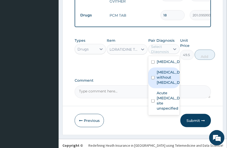
scroll to position [7, 0]
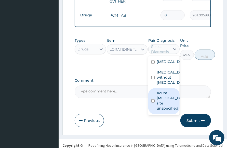
click at [170, 111] on label "Acute upper respiratory infection, site unspecified" at bounding box center [169, 100] width 25 height 20
checkbox input "true"
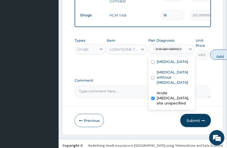
scroll to position [0, 0]
drag, startPoint x: 222, startPoint y: 60, endPoint x: 217, endPoint y: 63, distance: 5.6
click at [221, 60] on button "Add" at bounding box center [221, 55] width 20 height 10
type input "0"
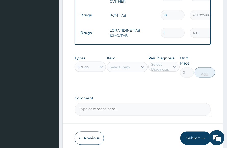
drag, startPoint x: 167, startPoint y: 32, endPoint x: 137, endPoint y: 35, distance: 30.3
click at [149, 34] on tr "Drugs LORATIDINE TAB 10MG/TAB 1 49.5 49.50 Acute upper respiratory infect... De…" at bounding box center [203, 33] width 250 height 18
type input "3"
type input "148.50"
type input "3"
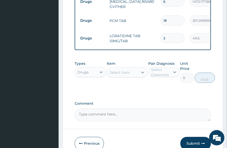
scroll to position [318, 0]
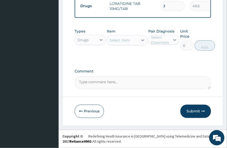
drag, startPoint x: 175, startPoint y: 71, endPoint x: 155, endPoint y: 71, distance: 19.4
click at [175, 71] on label "Comment" at bounding box center [143, 71] width 137 height 4
click at [175, 76] on textarea "Comment" at bounding box center [143, 82] width 137 height 13
drag, startPoint x: 83, startPoint y: 39, endPoint x: 85, endPoint y: 44, distance: 5.3
click at [83, 39] on div "Drugs" at bounding box center [83, 39] width 11 height 5
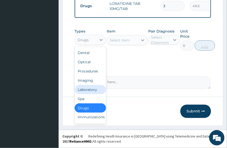
click at [93, 91] on div "Laboratory" at bounding box center [90, 89] width 31 height 9
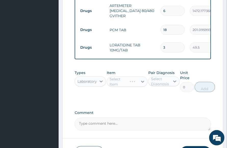
scroll to position [222, 0]
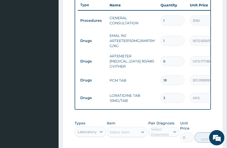
click at [198, 122] on div "PA Code / Prescription Code Enter Code(Secondary Care Only) Encounter Date 09-1…" at bounding box center [143, 8] width 137 height 345
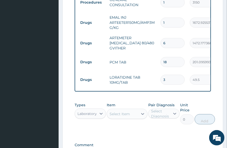
scroll to position [254, 0]
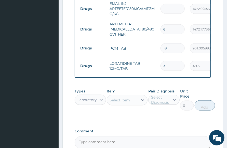
click at [130, 104] on div "Select Item" at bounding box center [122, 100] width 31 height 8
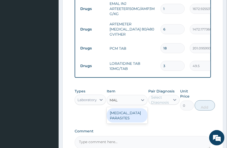
type input "MALA"
drag, startPoint x: 132, startPoint y: 118, endPoint x: 149, endPoint y: 113, distance: 17.3
click at [134, 118] on div "MALARIA PARASITES" at bounding box center [127, 115] width 41 height 14
type input "2500"
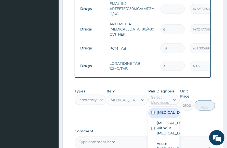
click at [156, 104] on div "Select Diagnosis" at bounding box center [160, 99] width 19 height 10
click at [158, 115] on label "Malaria, unspecified" at bounding box center [169, 112] width 25 height 5
checkbox input "true"
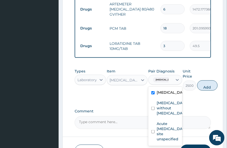
scroll to position [318, 0]
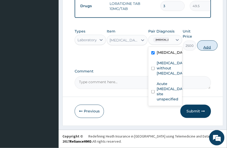
click at [211, 46] on button "Add" at bounding box center [208, 45] width 20 height 10
type input "0"
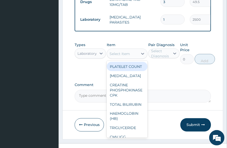
click at [134, 58] on div "Select Item" at bounding box center [122, 54] width 31 height 8
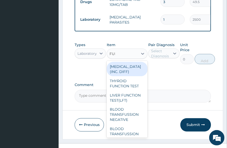
type input "FULL"
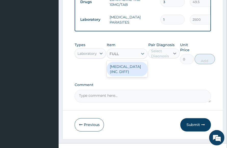
drag, startPoint x: 139, startPoint y: 71, endPoint x: 143, endPoint y: 72, distance: 3.8
click at [140, 72] on div "FULL BLOOD COUNT (INC. DIFF)" at bounding box center [127, 69] width 41 height 14
type input "4341.60009765625"
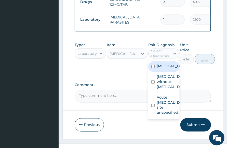
click at [166, 58] on div "Select Diagnosis" at bounding box center [160, 53] width 19 height 10
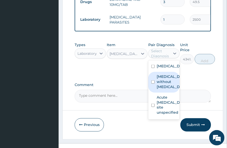
drag, startPoint x: 171, startPoint y: 93, endPoint x: 173, endPoint y: 91, distance: 3.1
click at [171, 89] on label "Sepsis without septic shock" at bounding box center [169, 81] width 25 height 15
checkbox input "true"
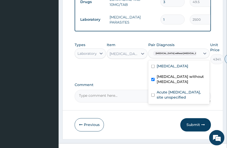
type input "0"
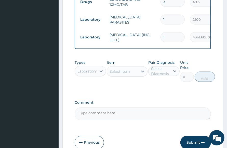
click at [199, 104] on label "Comment" at bounding box center [143, 102] width 137 height 4
click at [199, 107] on textarea "Comment" at bounding box center [143, 113] width 137 height 13
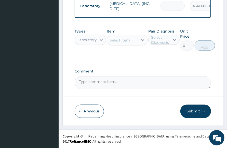
click at [194, 112] on button "Submit" at bounding box center [196, 110] width 31 height 13
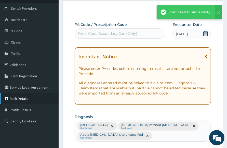
scroll to position [354, 0]
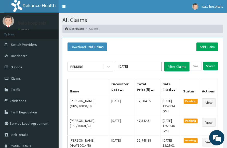
click at [63, 8] on link "Toggle navigation" at bounding box center [64, 6] width 11 height 13
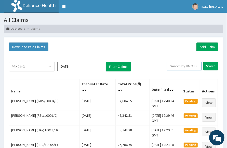
click at [184, 65] on input "text" at bounding box center [184, 66] width 35 height 9
paste input "GTB/10113/A"
click at [171, 64] on input "GTB/10113/A" at bounding box center [177, 66] width 30 height 9
type input "GTB/10113/A"
click at [207, 67] on input "Search" at bounding box center [211, 66] width 15 height 9
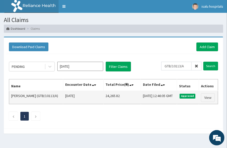
drag, startPoint x: 92, startPoint y: 94, endPoint x: 121, endPoint y: 93, distance: 28.3
click at [121, 93] on tr "[PERSON_NAME] (GTB/10113/A) [DATE] 24,265.82 [DATE] 12:46:05 GMT Approved View" at bounding box center [113, 97] width 209 height 13
copy tr "24,265.82"
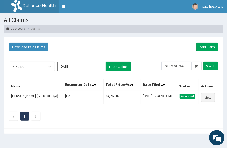
drag, startPoint x: 159, startPoint y: 53, endPoint x: 153, endPoint y: 52, distance: 6.3
click at [159, 53] on div "Download Paid Claims Add Claim" at bounding box center [113, 47] width 215 height 14
